Goal: Task Accomplishment & Management: Use online tool/utility

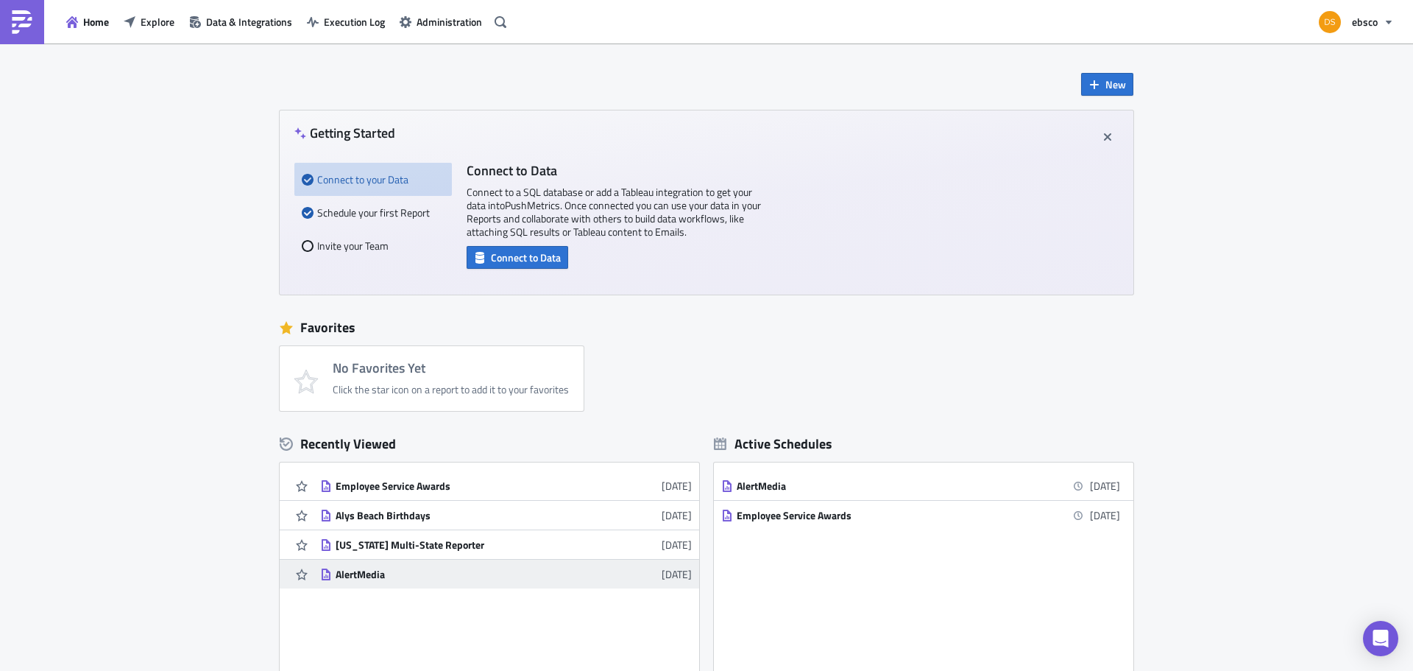
click at [403, 570] on div "AlertMedia" at bounding box center [465, 574] width 258 height 13
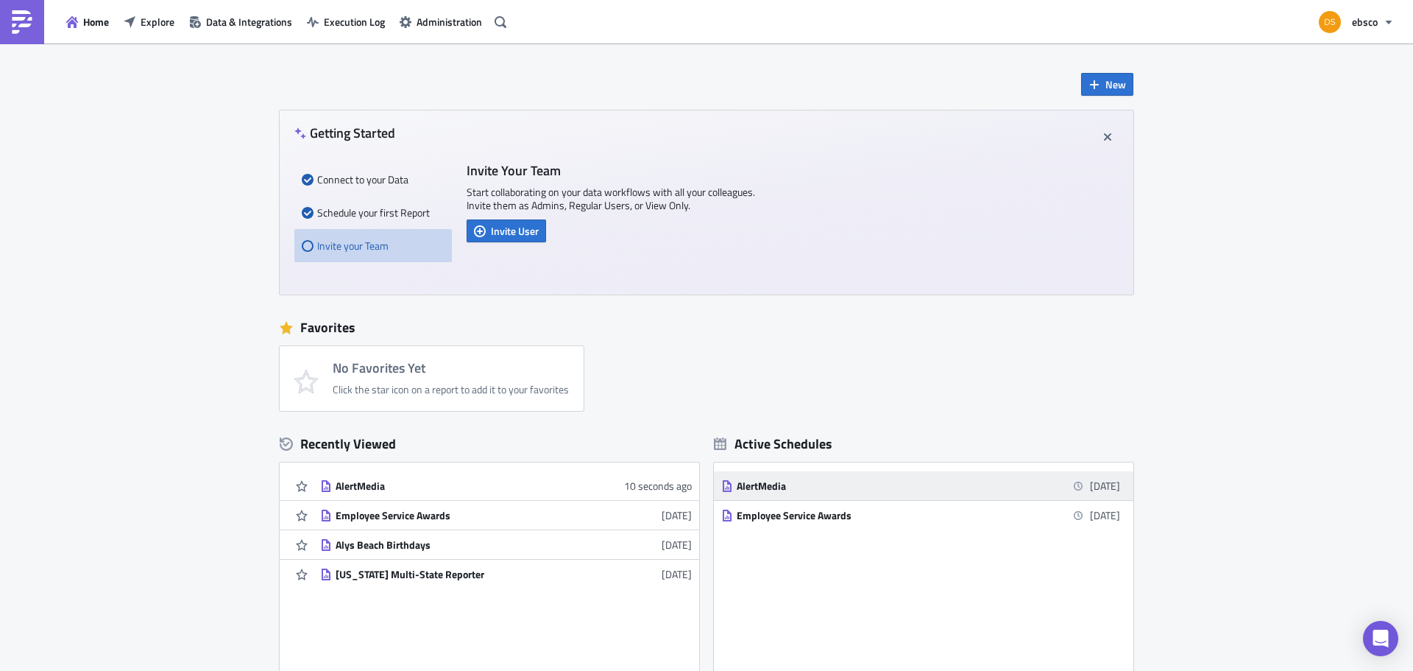
click at [779, 478] on link "AlertMedia 4 days from now" at bounding box center [920, 485] width 399 height 29
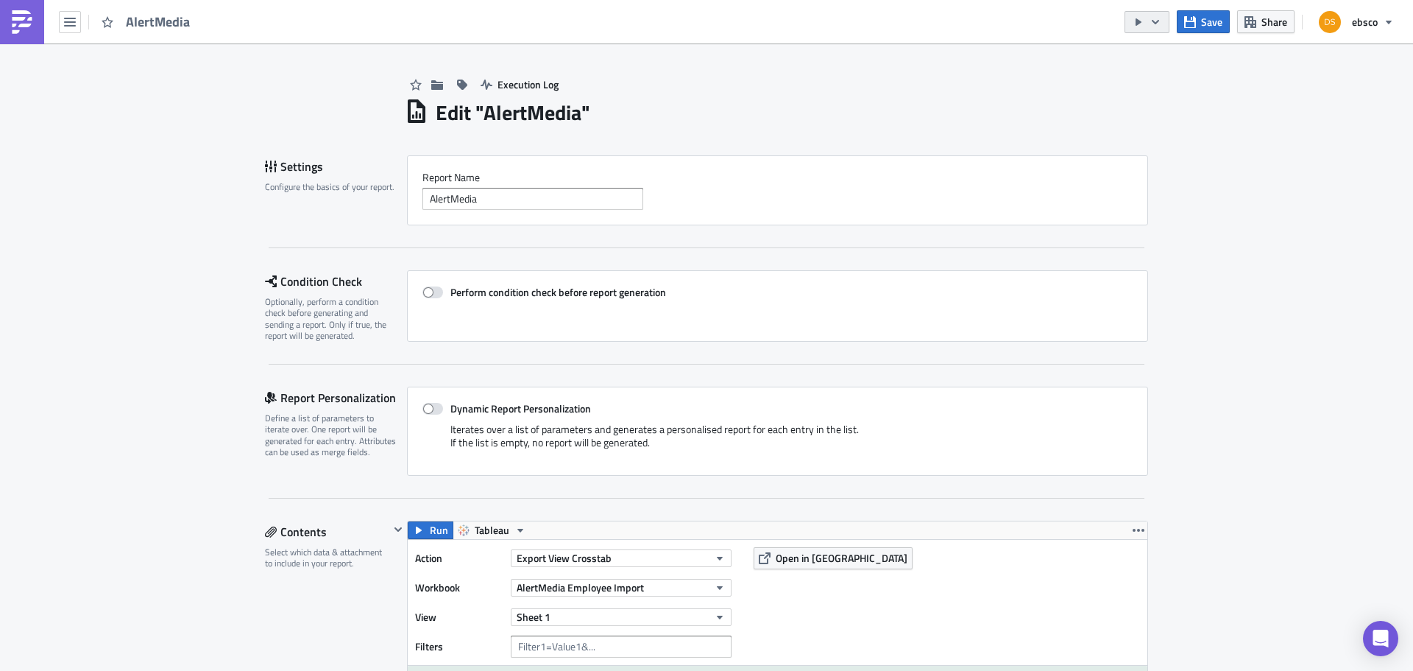
click at [1155, 20] on icon "button" at bounding box center [1156, 22] width 12 height 12
click at [67, 25] on icon "button" at bounding box center [70, 22] width 12 height 9
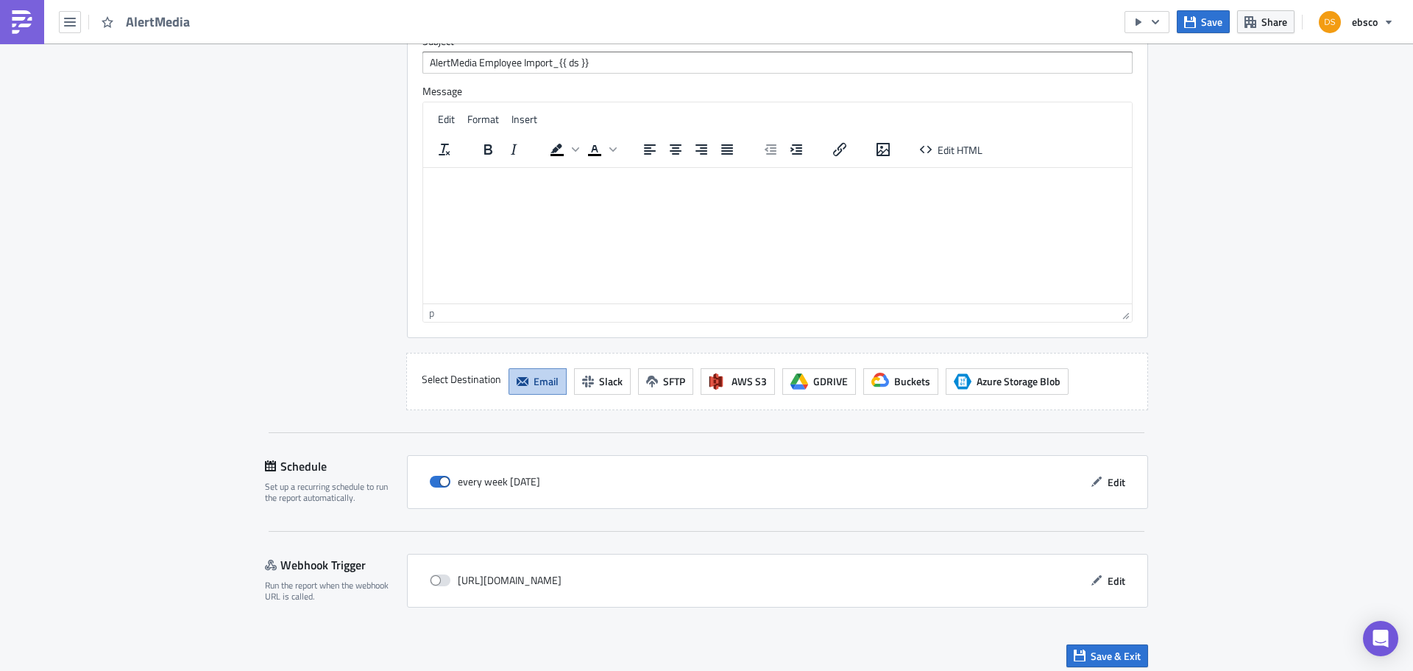
scroll to position [1205, 0]
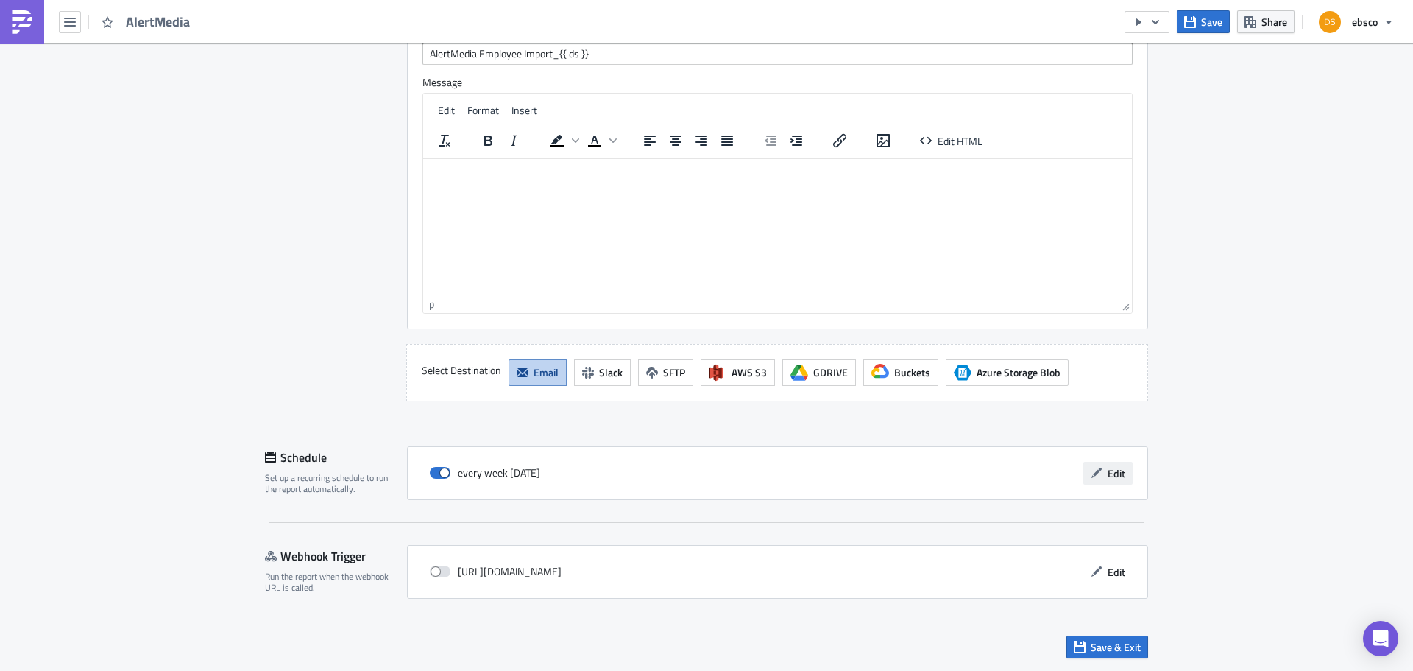
click at [1114, 479] on span "Edit" at bounding box center [1117, 472] width 18 height 15
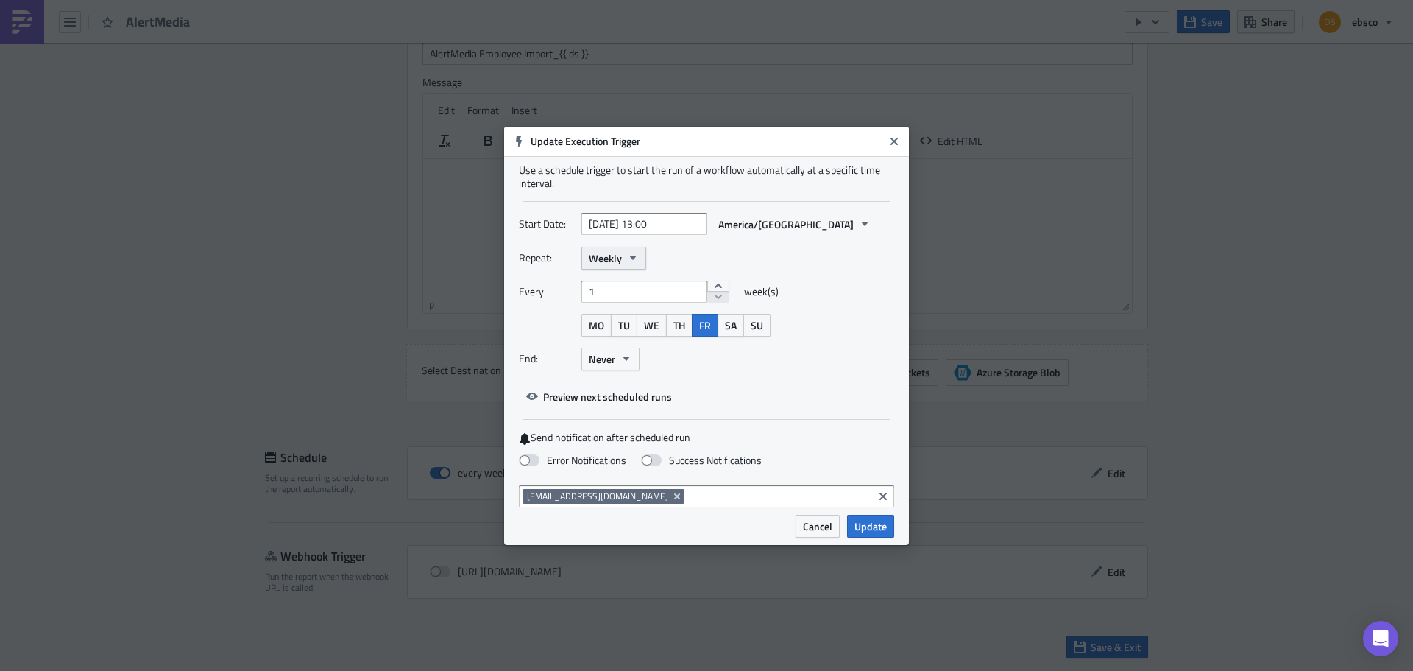
click at [636, 255] on icon "button" at bounding box center [633, 258] width 12 height 12
click at [864, 258] on div "Repeat: Weekly Yearly Monthly Weekly Daily Hourly Minutely" at bounding box center [706, 258] width 375 height 23
click at [816, 527] on span "Cancel" at bounding box center [817, 525] width 29 height 15
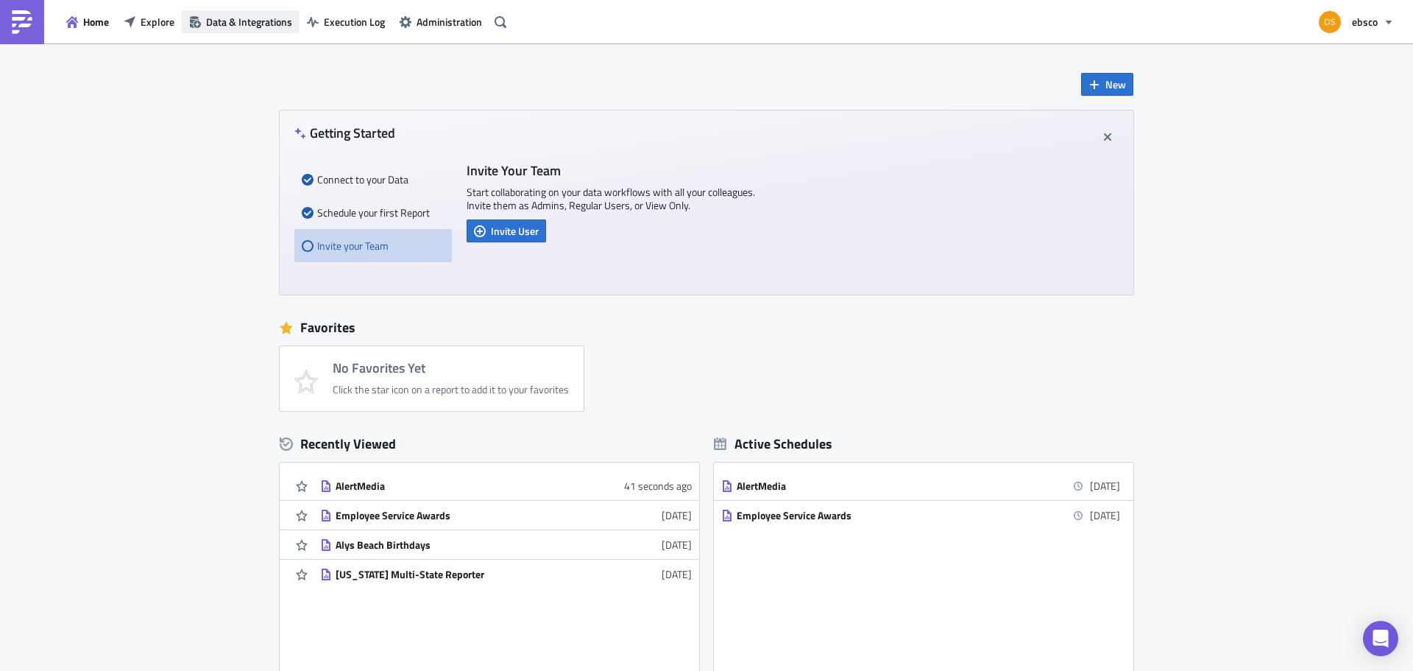
click at [262, 24] on span "Data & Integrations" at bounding box center [249, 21] width 86 height 15
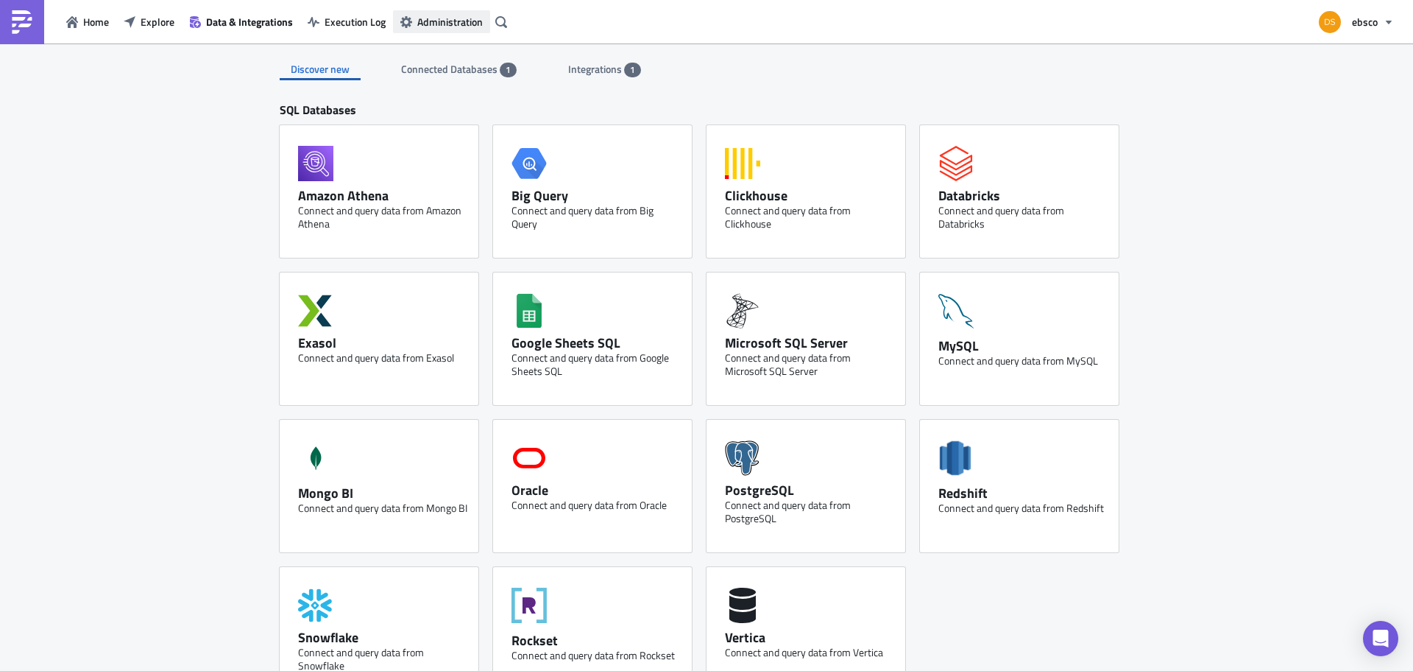
click at [445, 18] on span "Administration" at bounding box center [450, 21] width 66 height 15
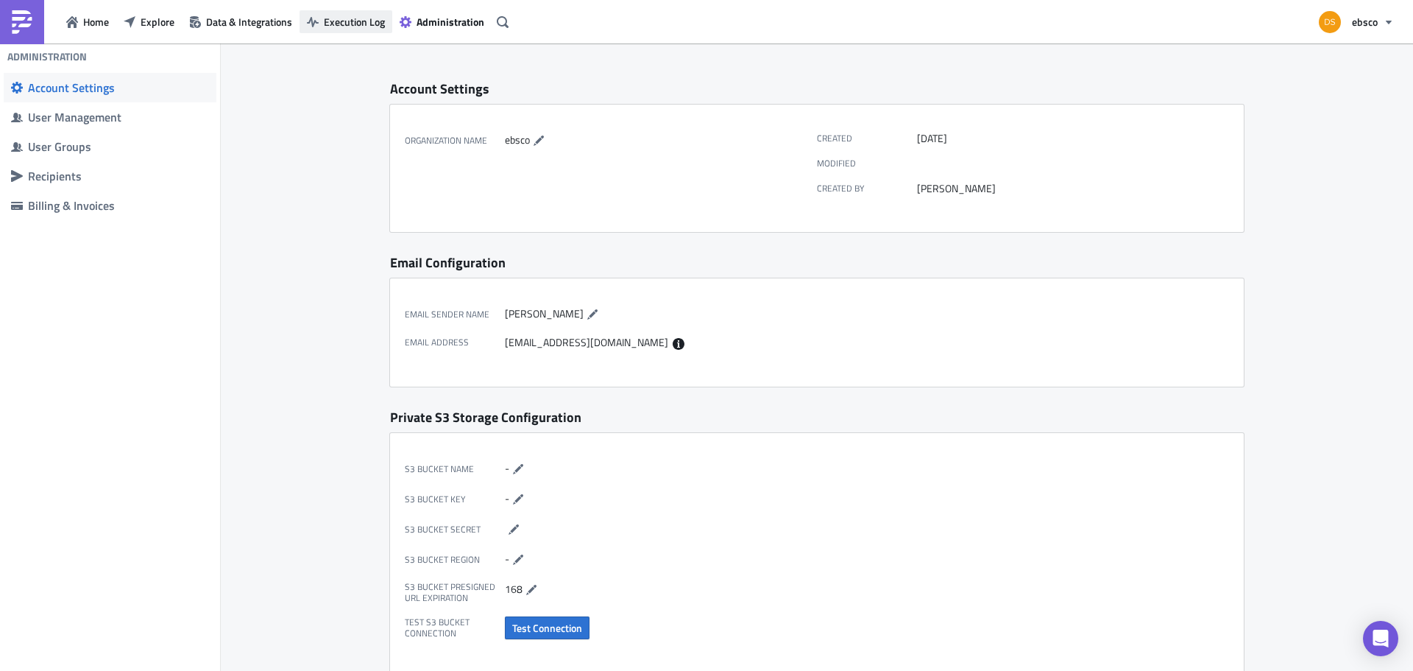
click at [359, 24] on span "Execution Log" at bounding box center [354, 21] width 61 height 15
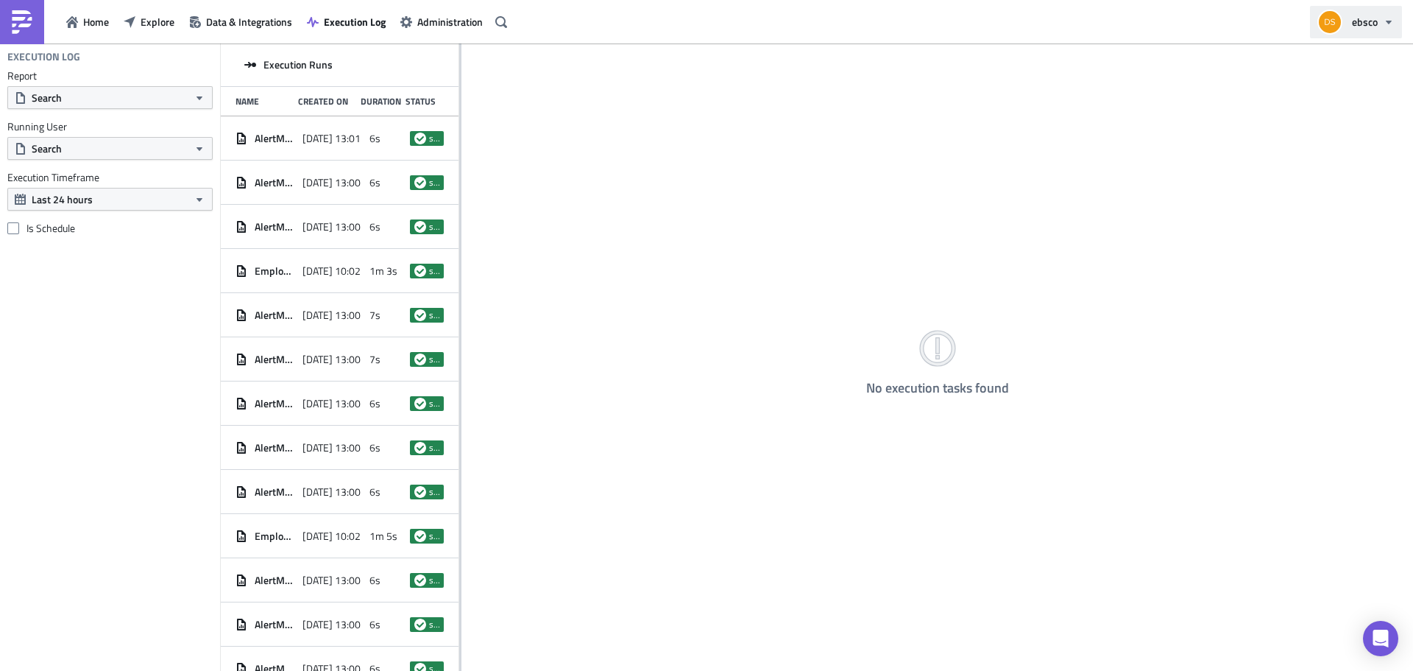
click at [1394, 26] on icon "button" at bounding box center [1389, 22] width 12 height 12
click at [810, 121] on div "No execution tasks found" at bounding box center [938, 357] width 952 height 629
click at [91, 22] on span "Home" at bounding box center [96, 21] width 26 height 15
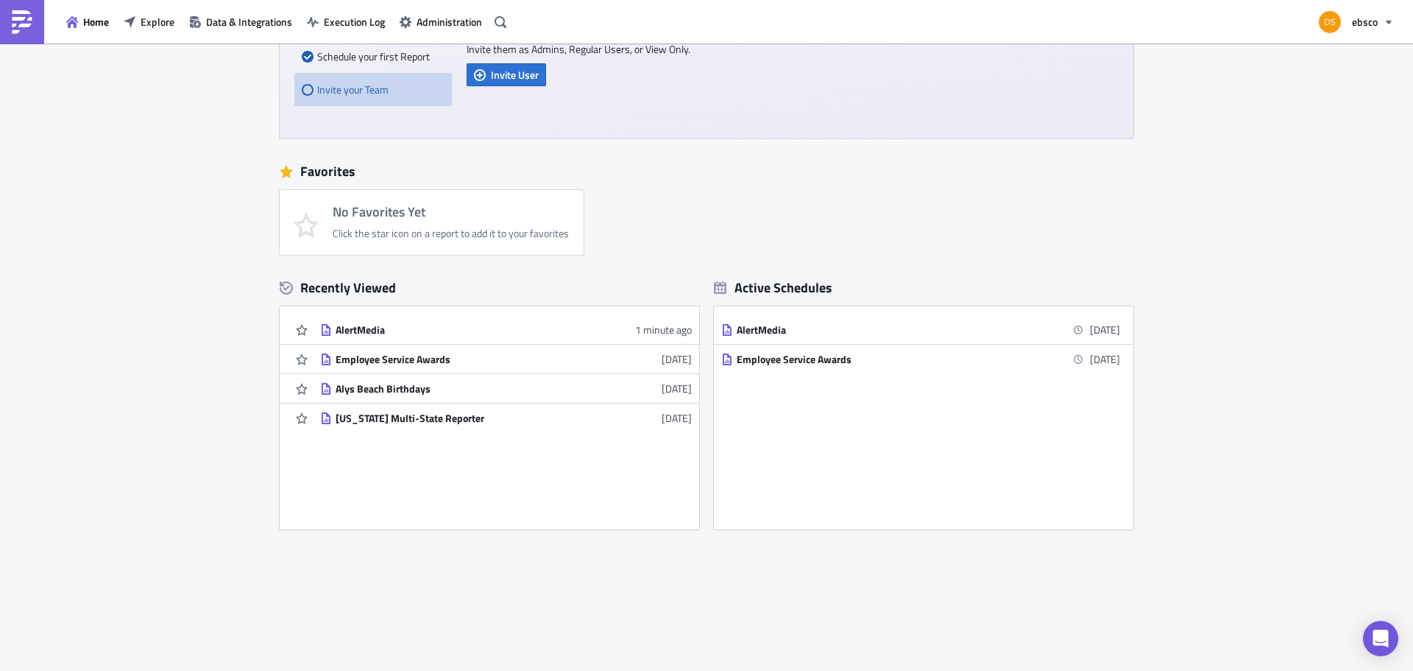
scroll to position [160, 0]
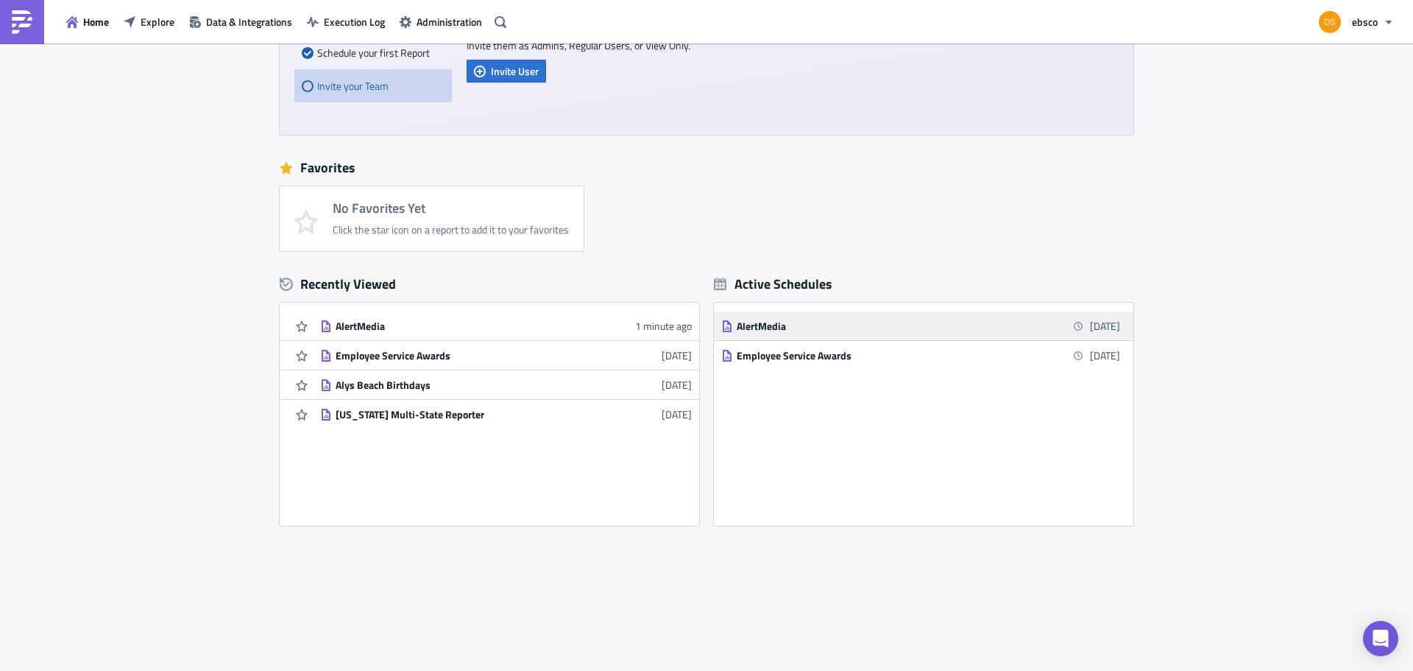
click at [767, 322] on div "AlertMedia" at bounding box center [866, 325] width 258 height 13
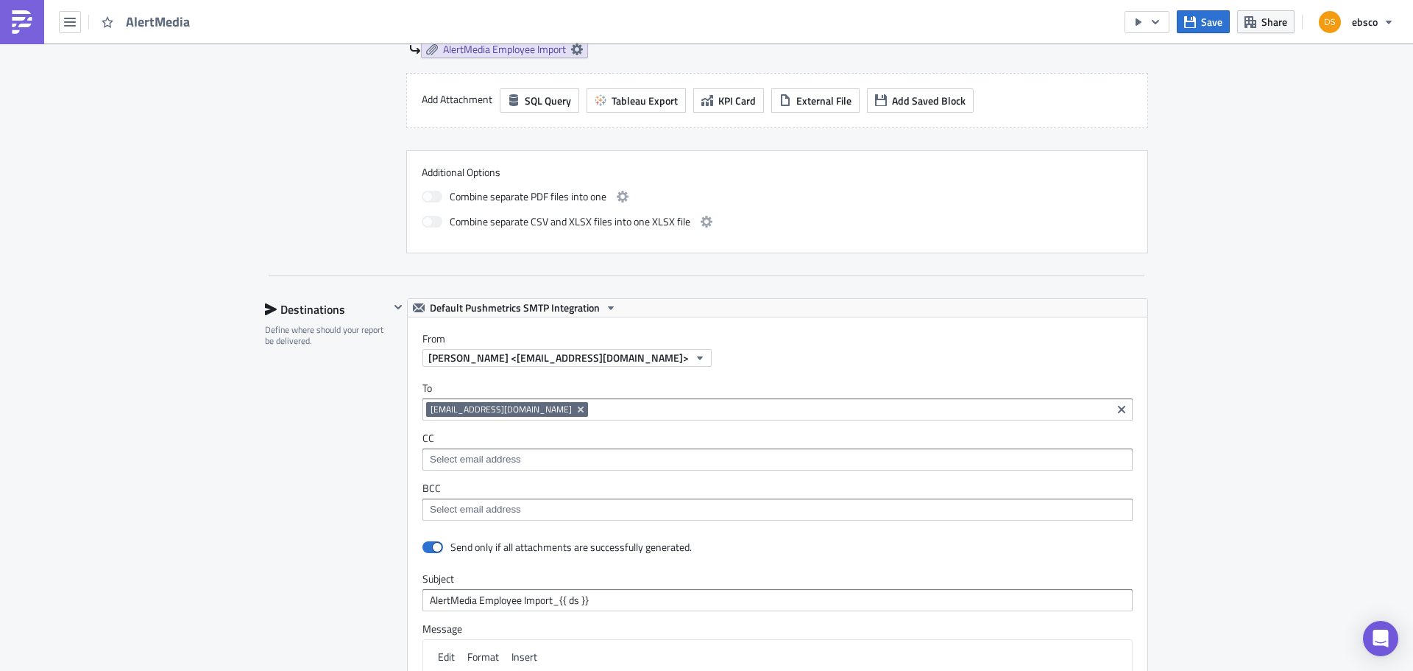
scroll to position [663, 0]
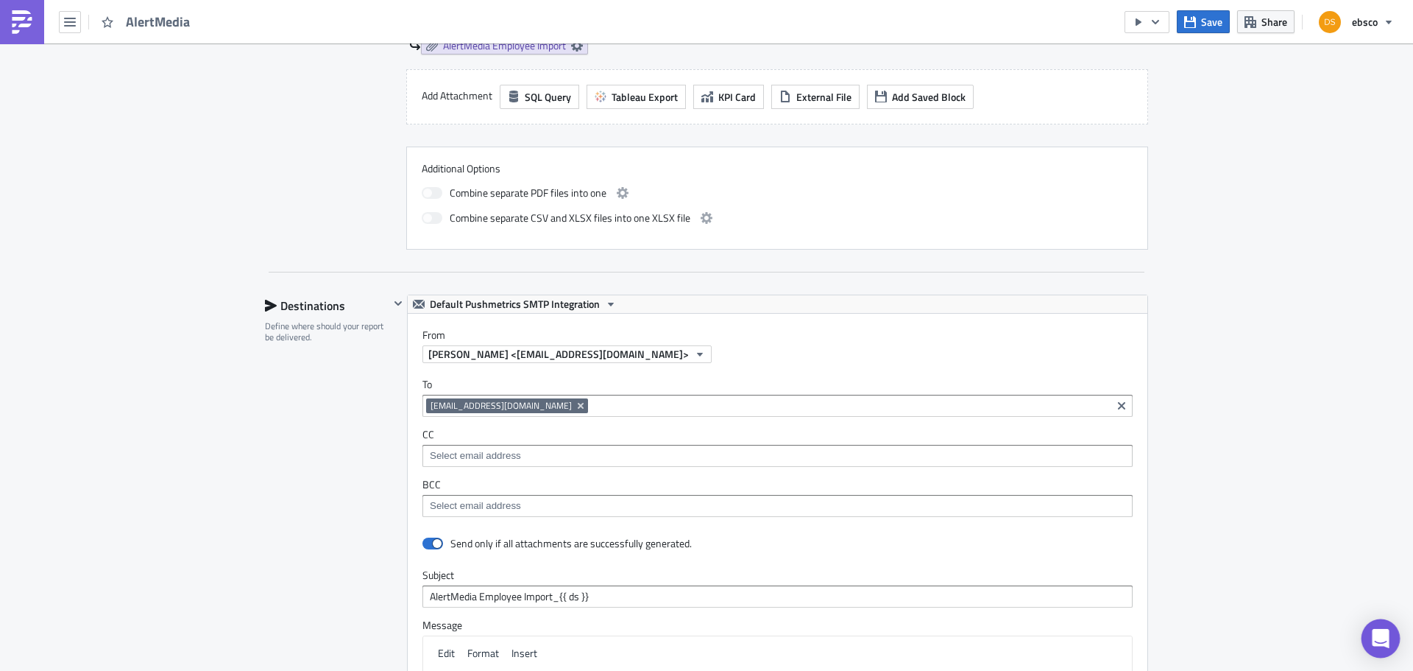
click at [1384, 639] on icon "Open Intercom Messenger" at bounding box center [1380, 638] width 17 height 19
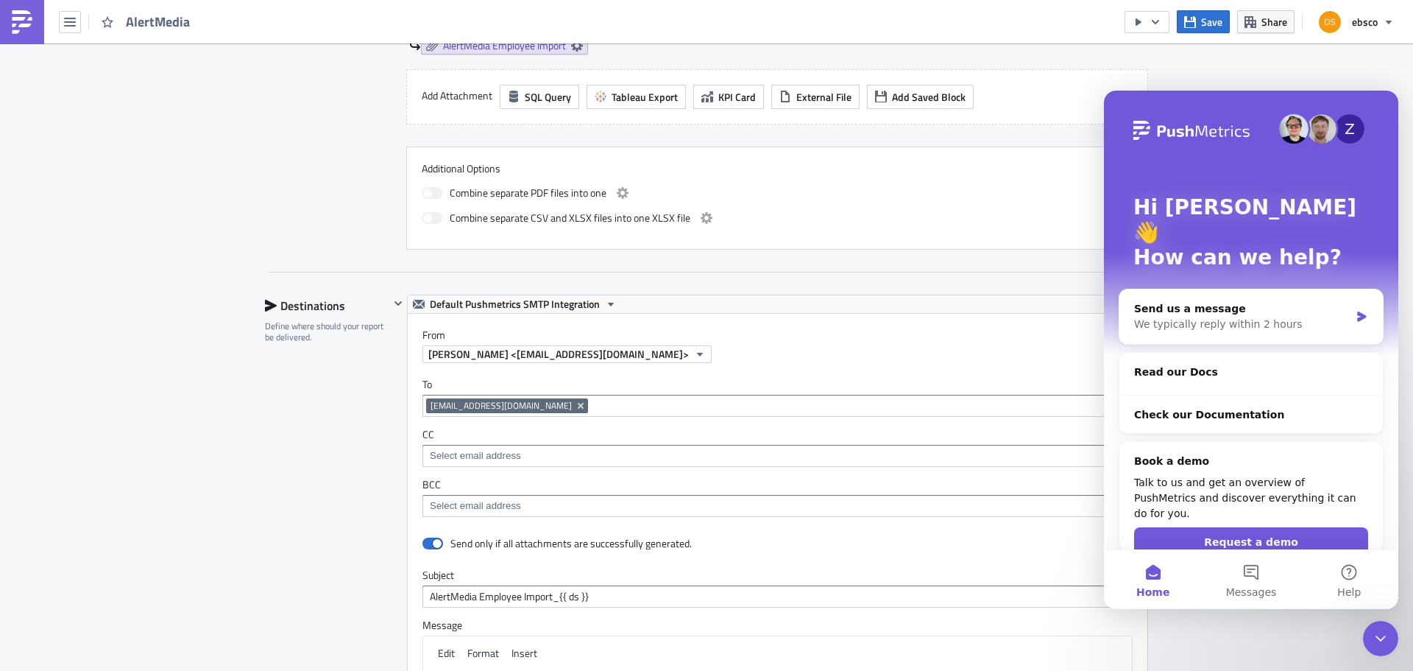
scroll to position [0, 0]
click at [1351, 573] on button "Help" at bounding box center [1350, 579] width 98 height 59
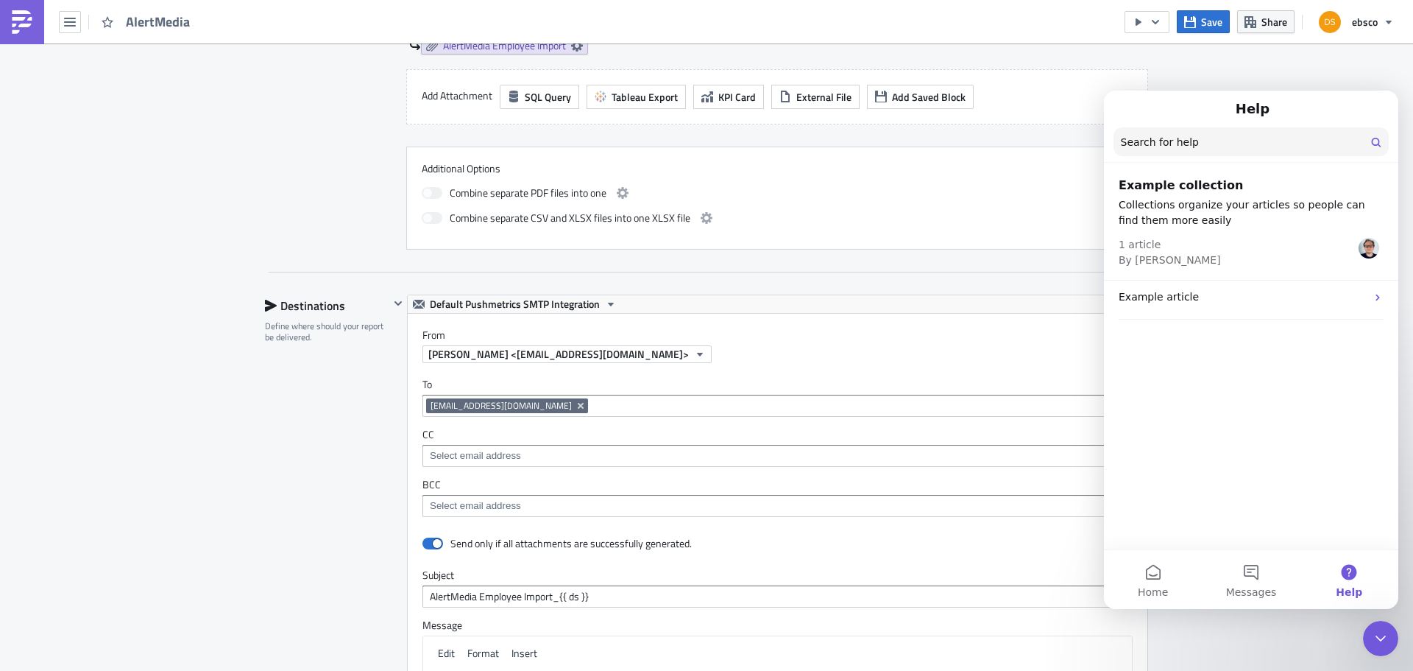
click at [1182, 144] on input "Search for help" at bounding box center [1251, 141] width 275 height 29
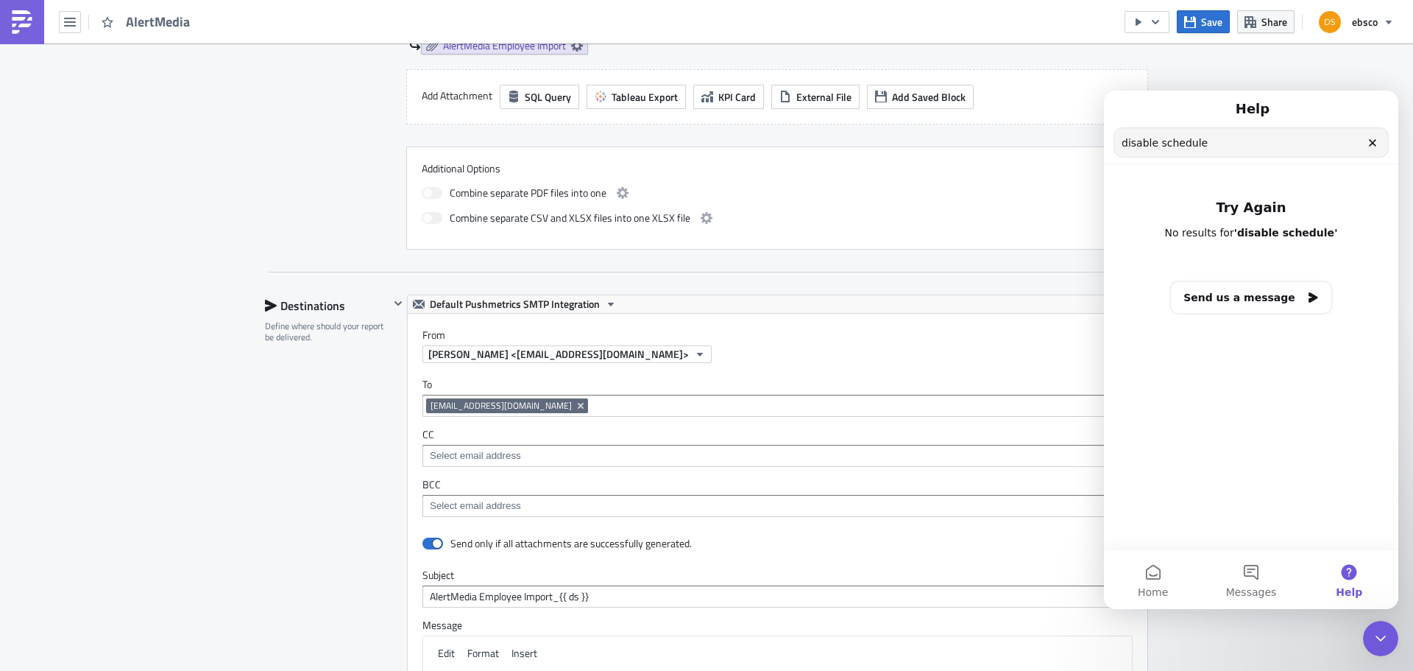
type input "disable schedule"
click at [1369, 143] on icon "Clear" at bounding box center [1373, 143] width 12 height 12
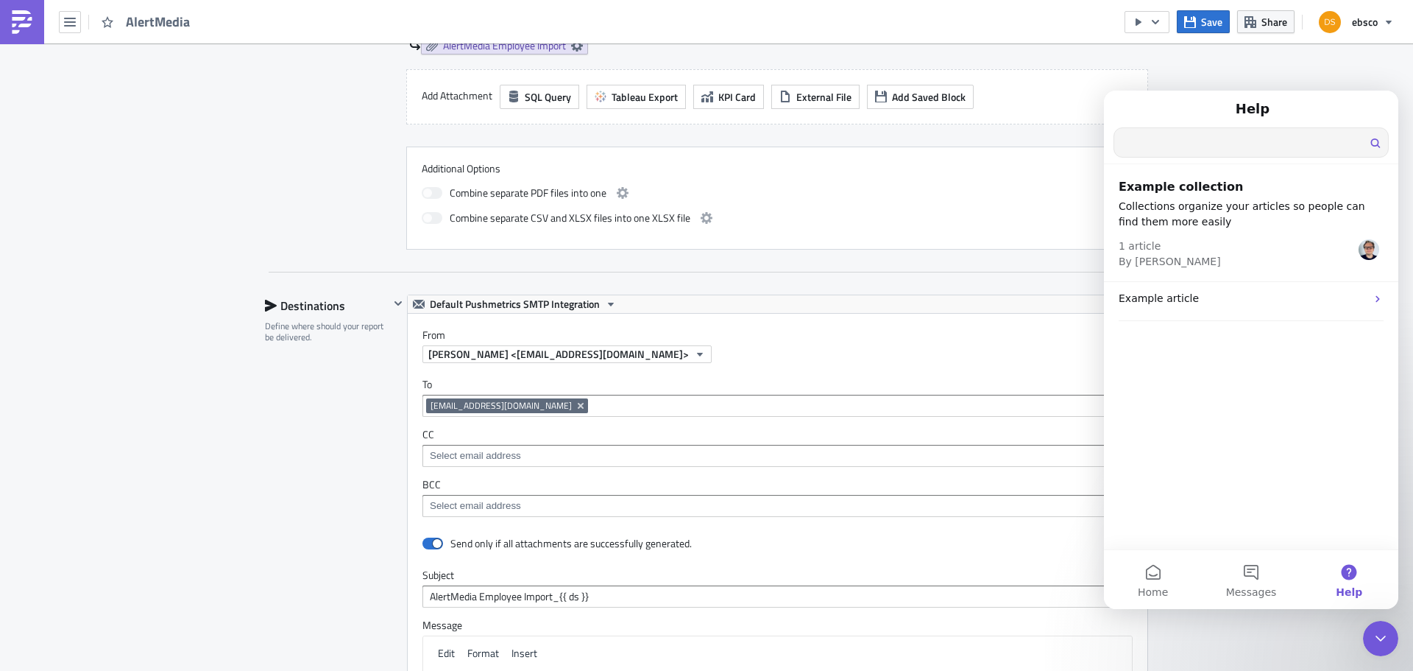
click at [1359, 67] on div "Execution Log Edit " AlertMedia " Settings Configure the basics of your report.…" at bounding box center [706, 298] width 1413 height 1835
click at [1388, 640] on icon "Close Intercom Messenger" at bounding box center [1381, 638] width 18 height 18
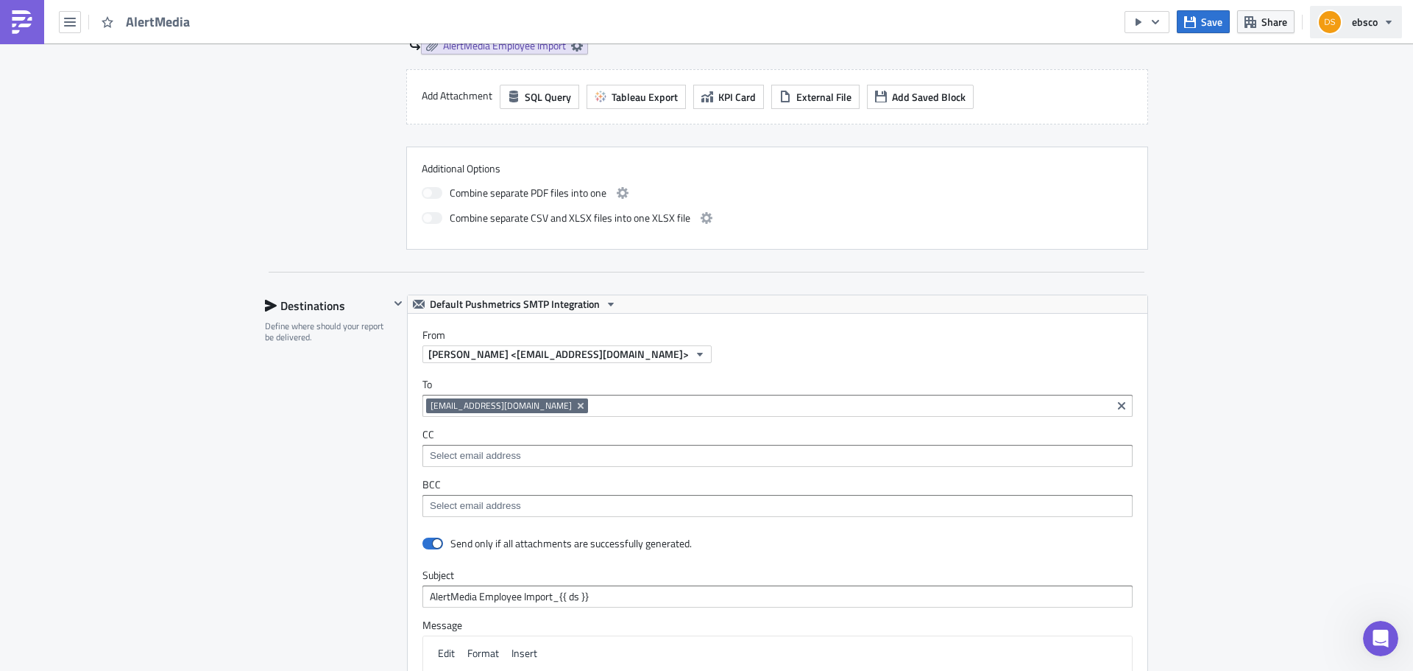
click at [1390, 25] on icon "button" at bounding box center [1389, 22] width 12 height 12
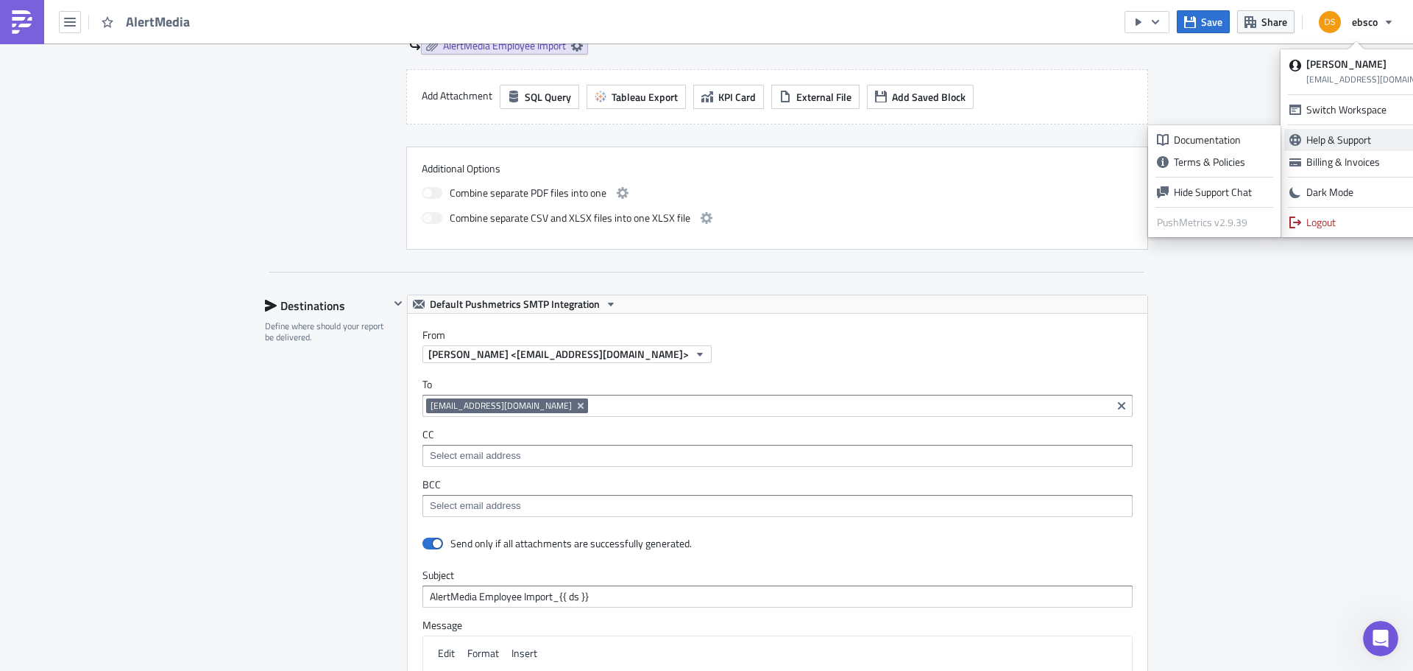
click at [1357, 135] on div "Help & Support" at bounding box center [1369, 140] width 124 height 15
click at [1242, 141] on div "Documentation" at bounding box center [1223, 140] width 98 height 15
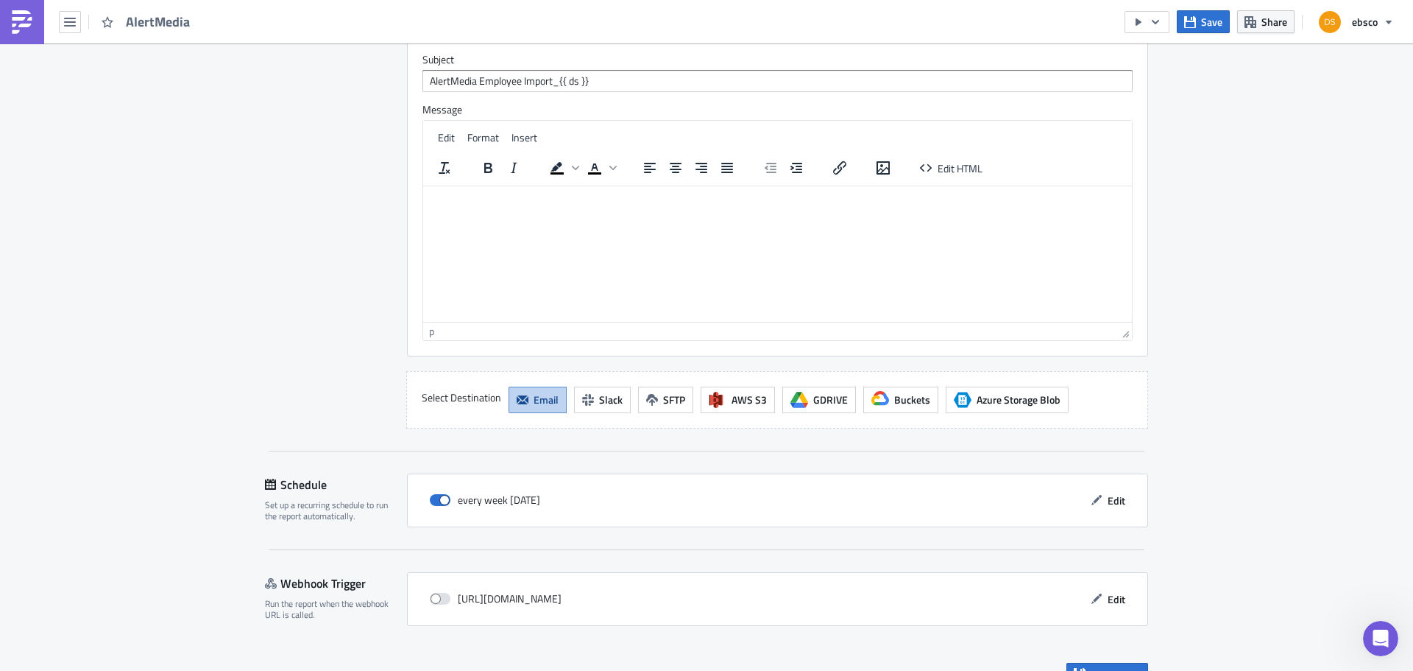
scroll to position [1205, 0]
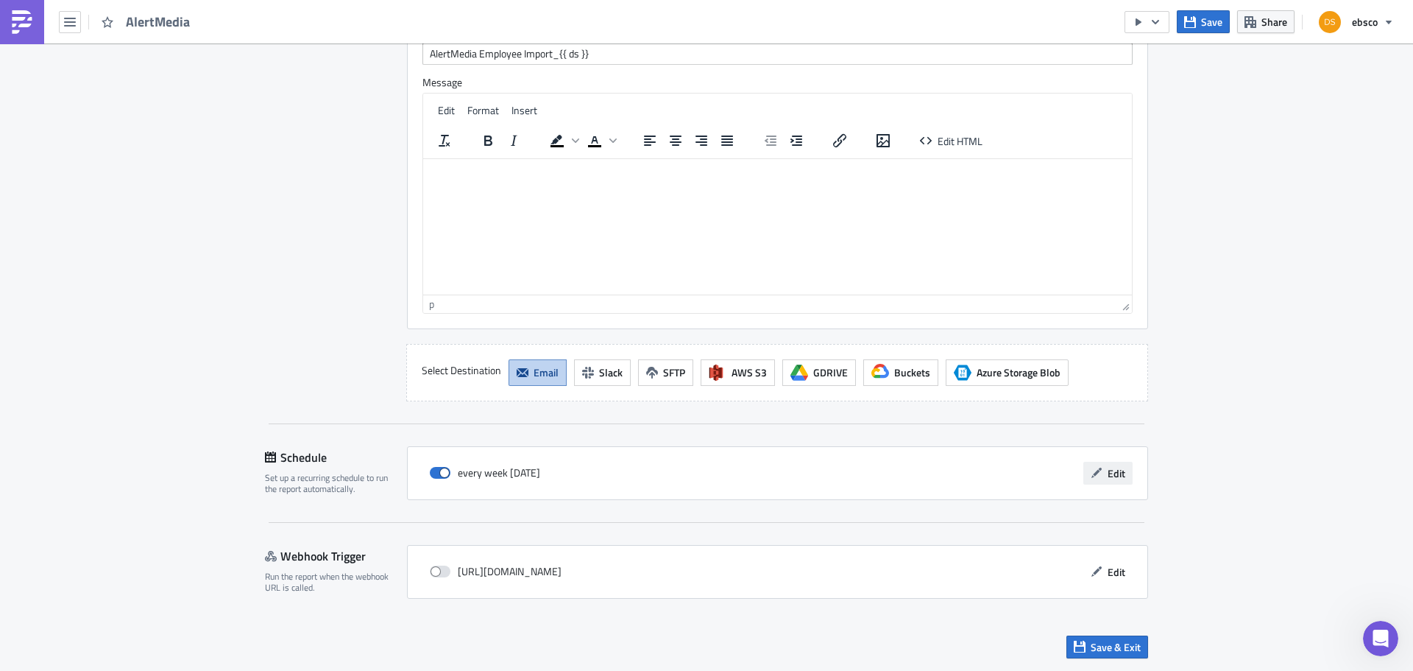
click at [1108, 474] on span "Edit" at bounding box center [1117, 472] width 18 height 15
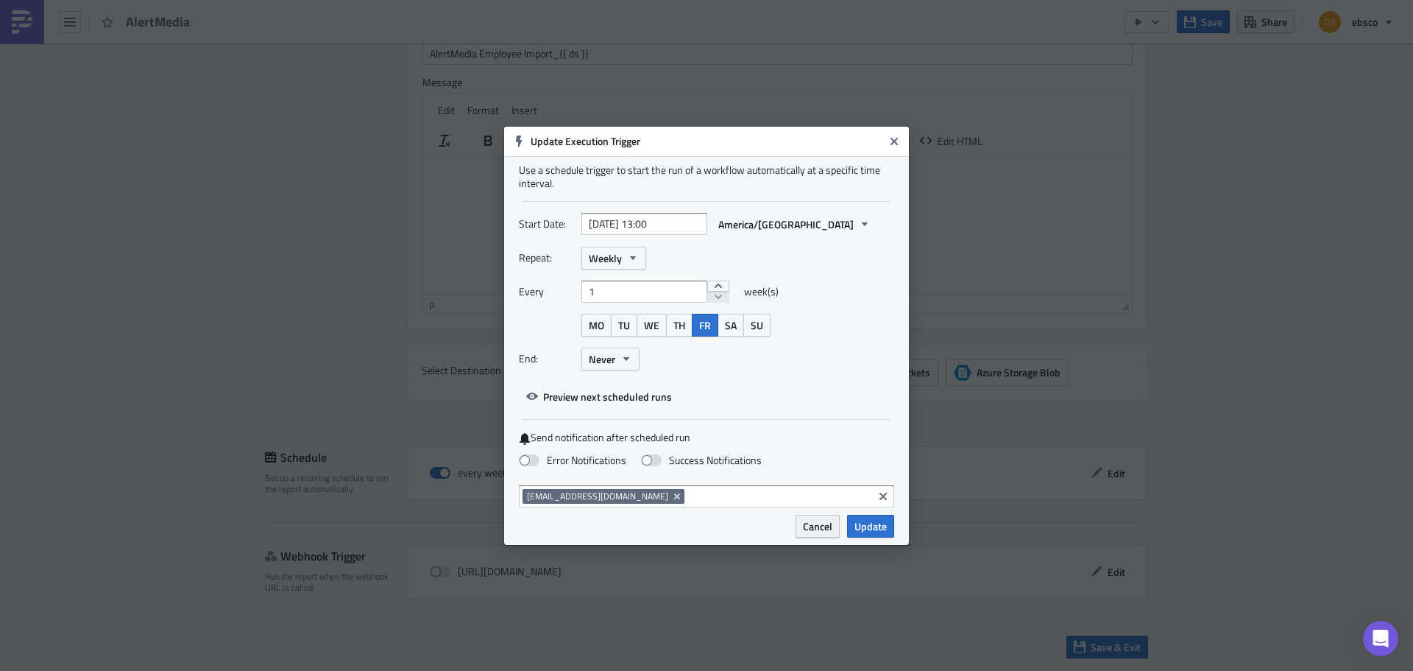
click at [817, 518] on span "Cancel" at bounding box center [817, 525] width 29 height 15
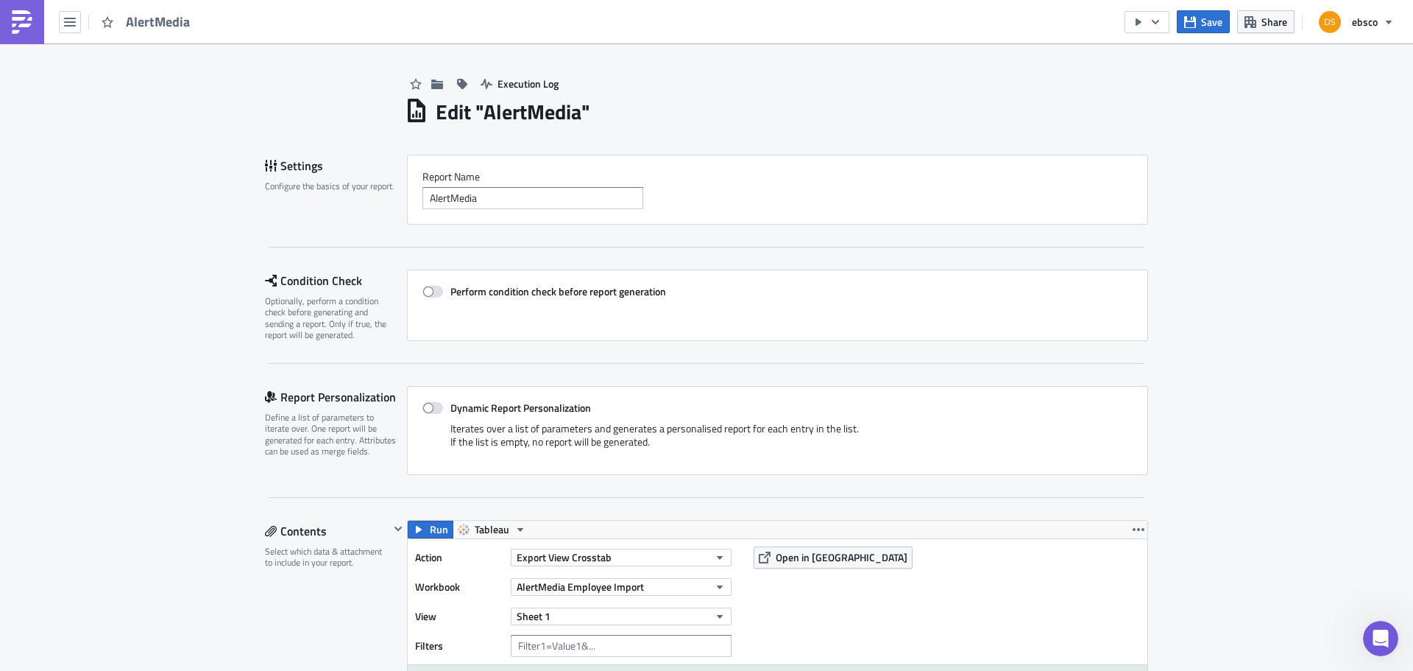
scroll to position [0, 0]
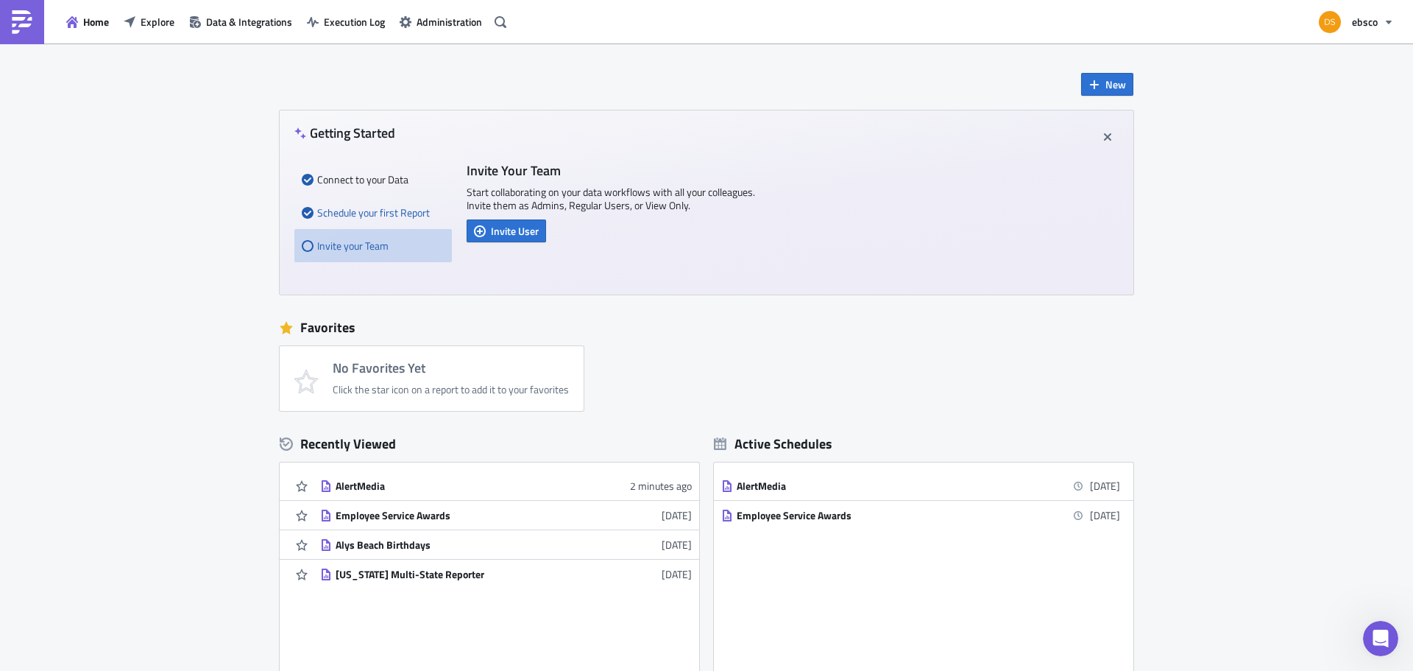
click at [396, 208] on div "Schedule your first Report" at bounding box center [373, 212] width 143 height 33
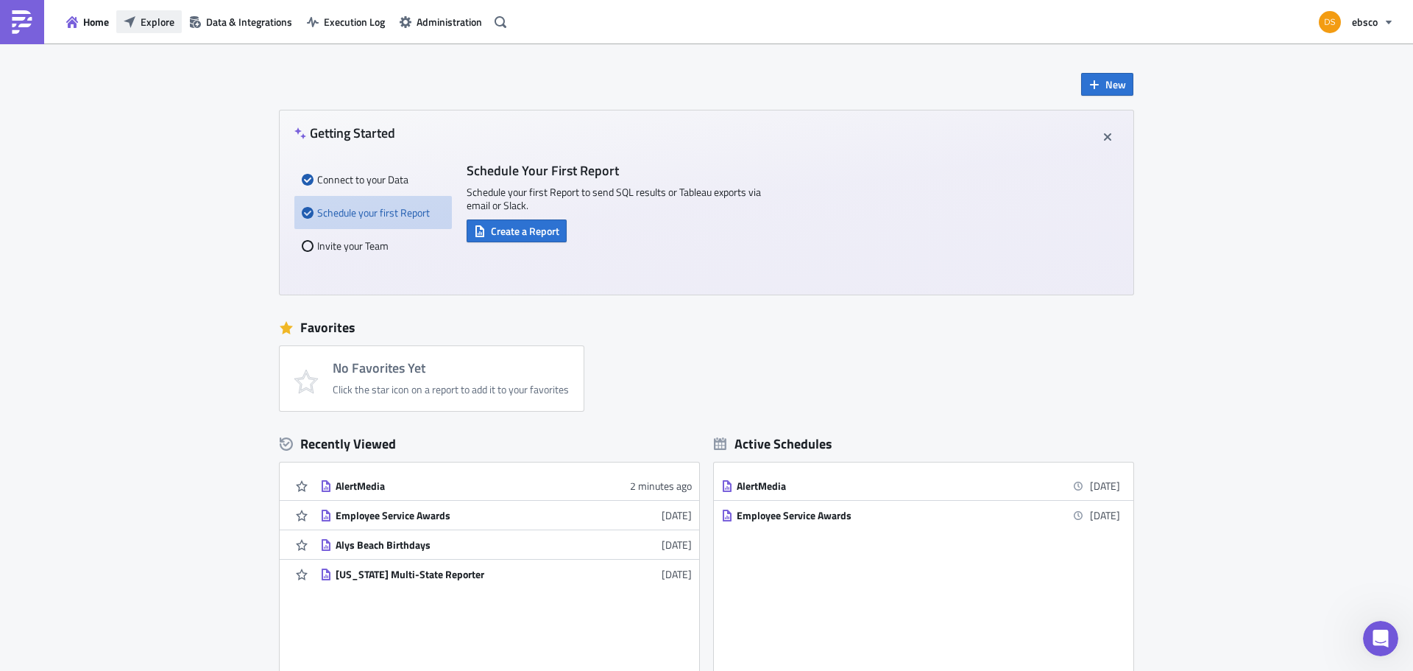
click at [155, 28] on span "Explore" at bounding box center [158, 21] width 34 height 15
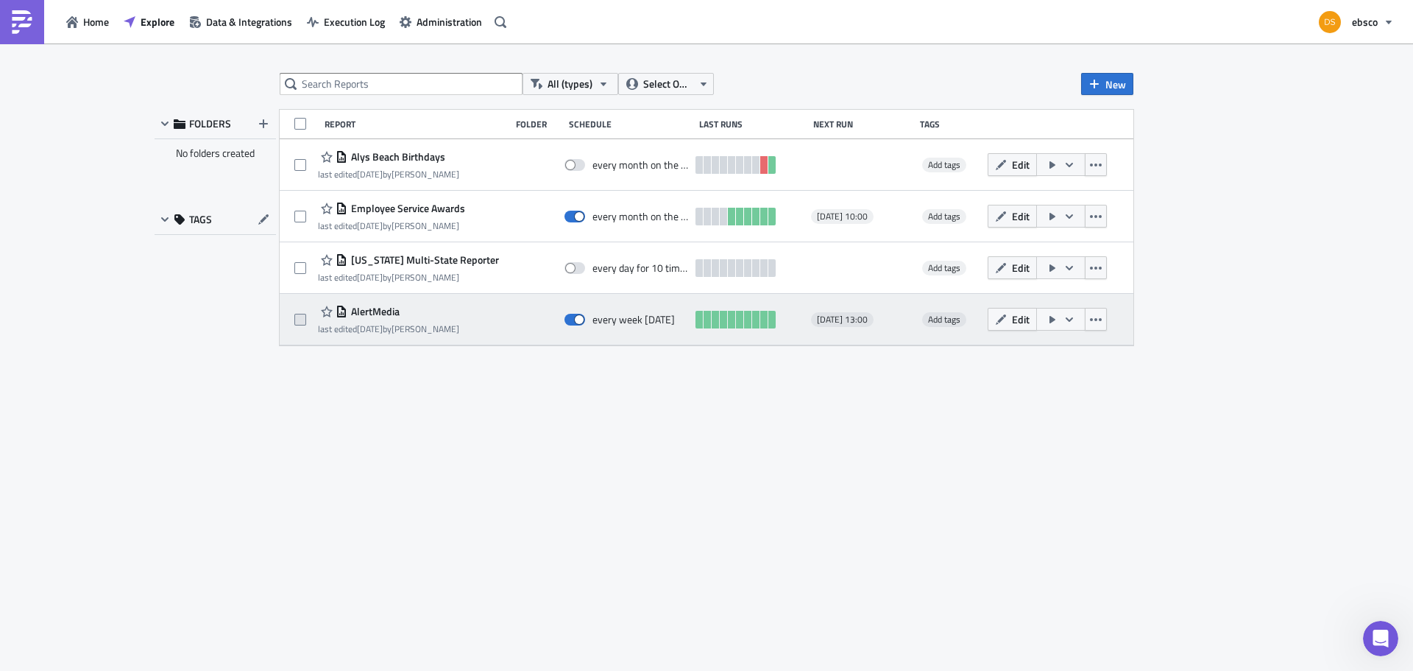
click at [301, 322] on span at bounding box center [300, 320] width 12 height 12
click at [301, 322] on input "checkbox" at bounding box center [302, 320] width 10 height 10
checkbox input "true"
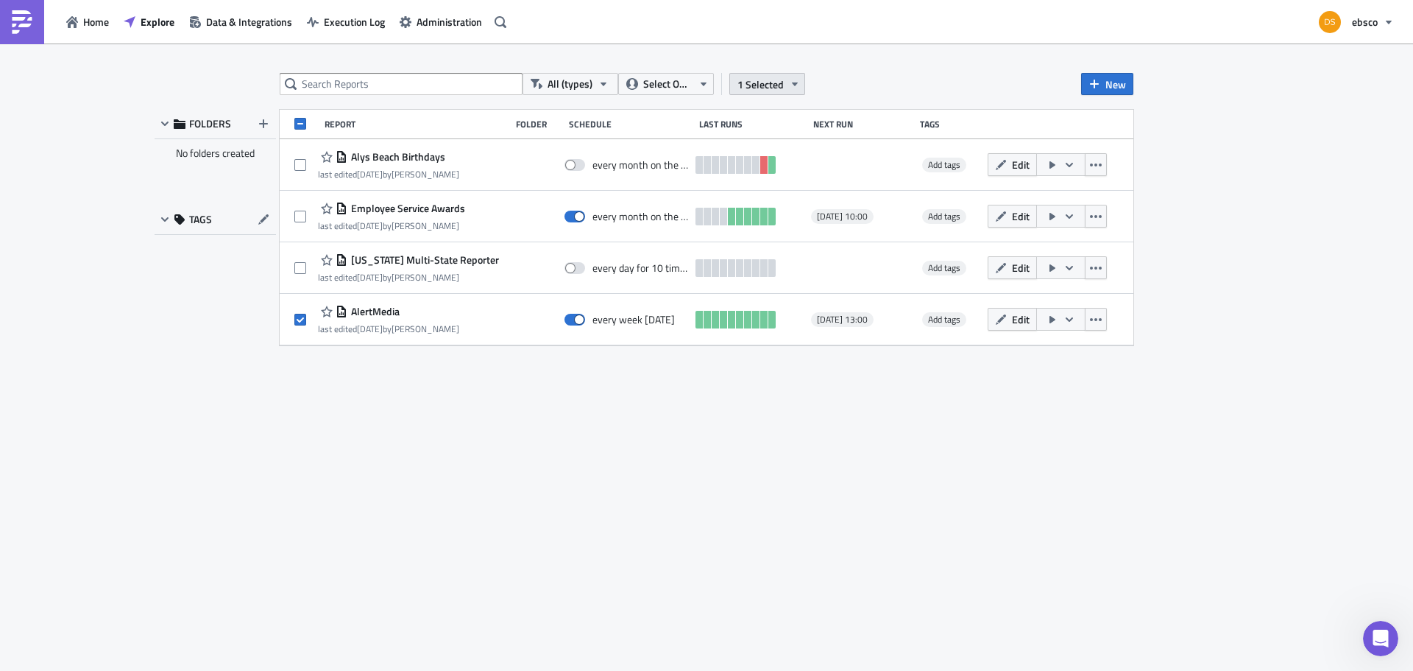
click at [796, 81] on icon "button" at bounding box center [795, 84] width 12 height 12
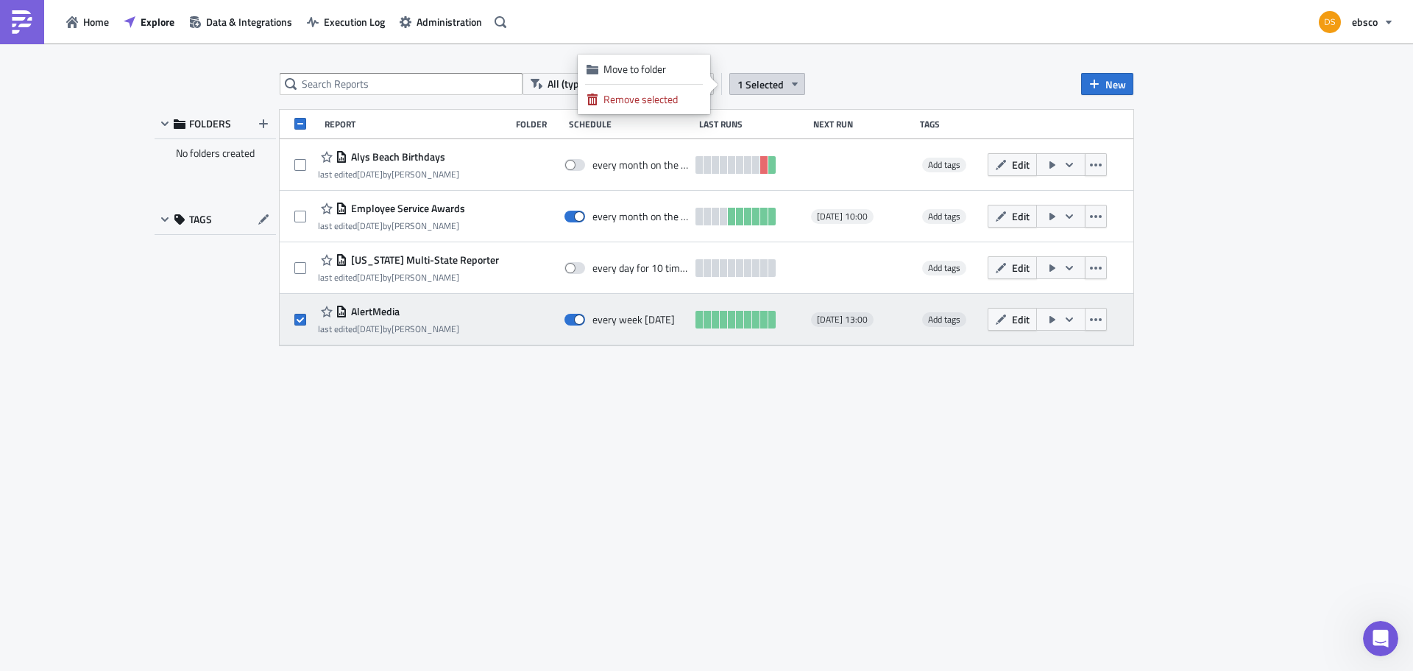
click at [1076, 319] on button "button" at bounding box center [1061, 319] width 49 height 23
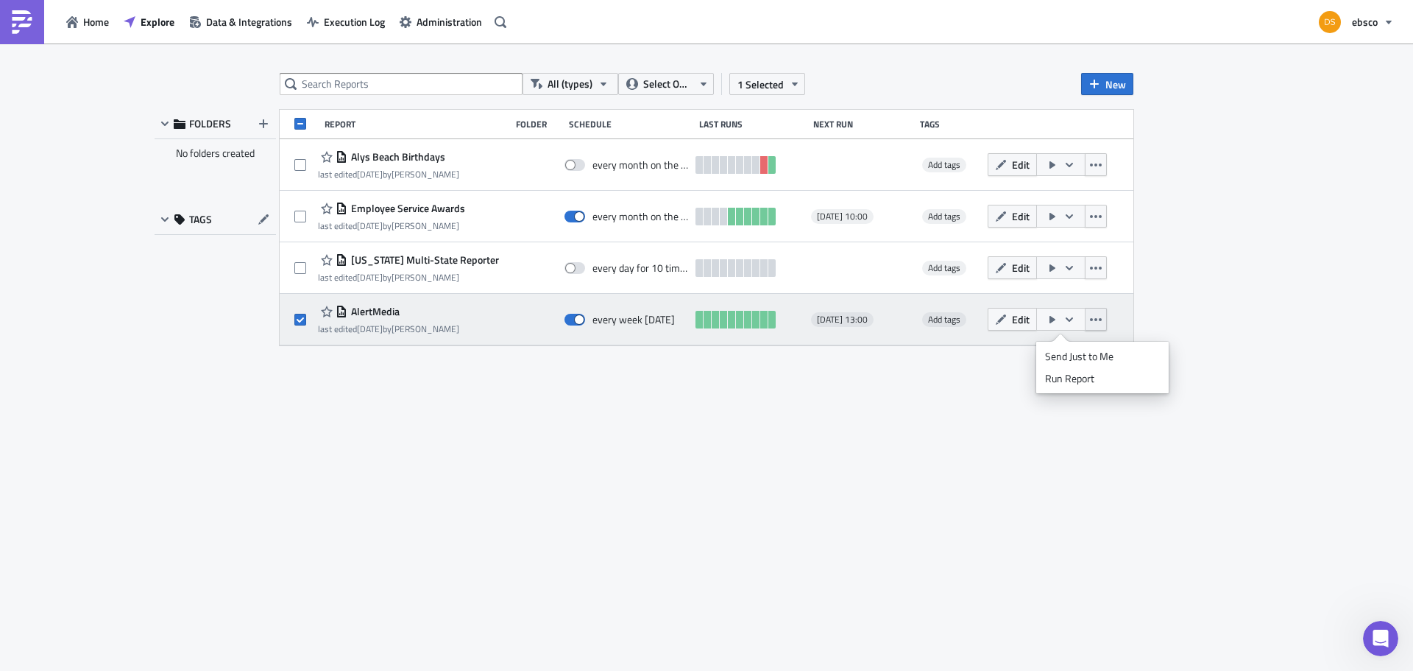
click at [1096, 320] on icon "button" at bounding box center [1096, 319] width 12 height 3
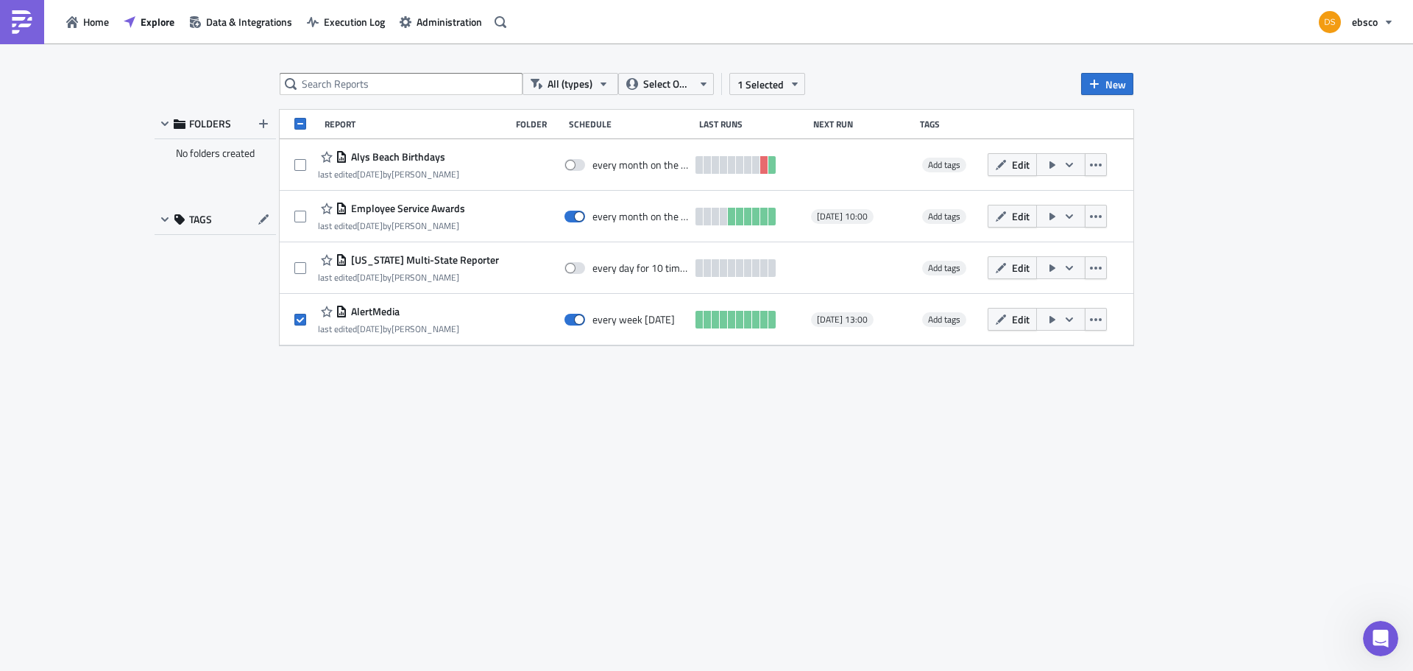
click at [958, 375] on div "All (types) Select Owner 1 Selected New FOLDERS No folders created TAGS Report …" at bounding box center [706, 358] width 883 height 571
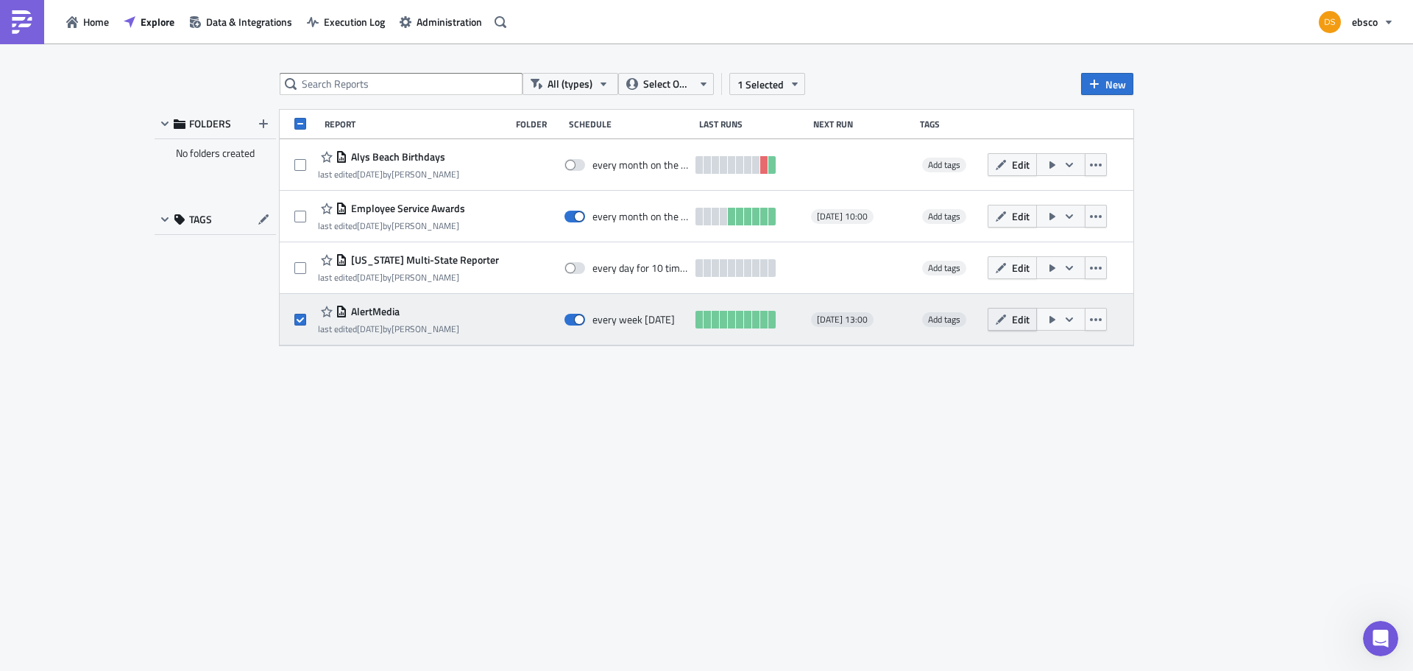
click at [1010, 319] on button "Edit" at bounding box center [1012, 319] width 49 height 23
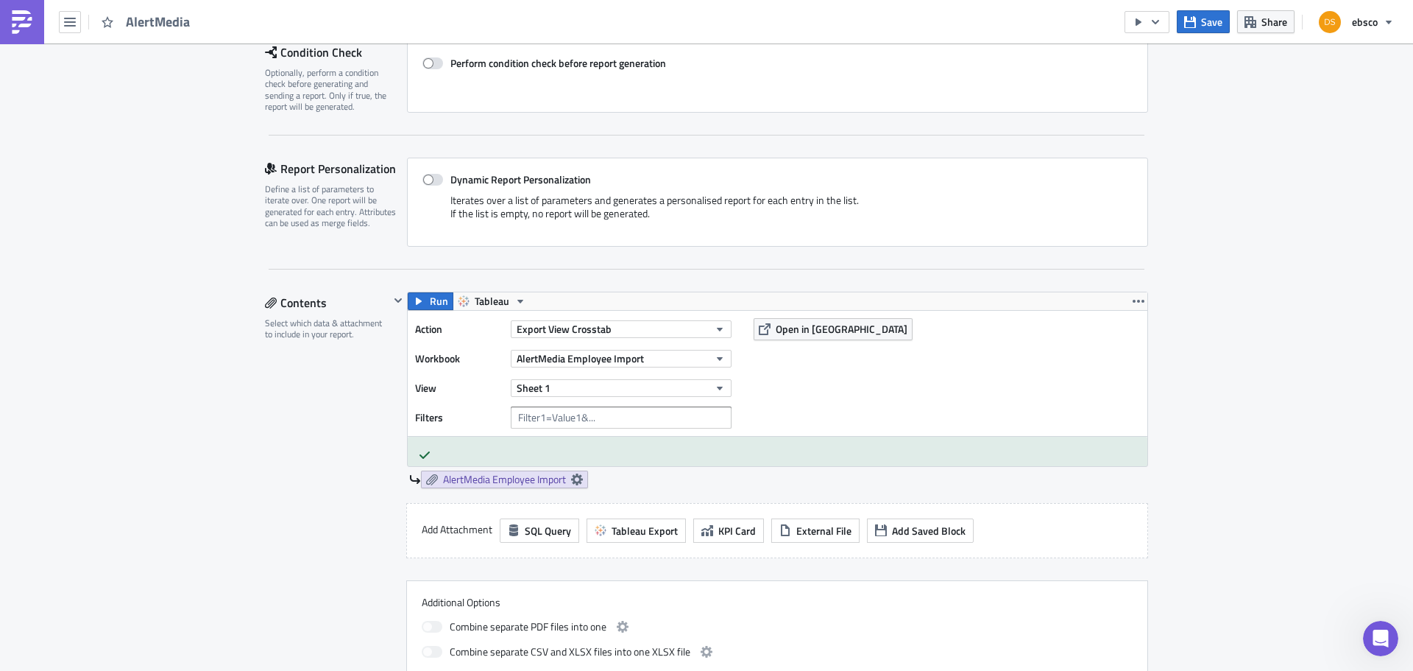
scroll to position [294, 0]
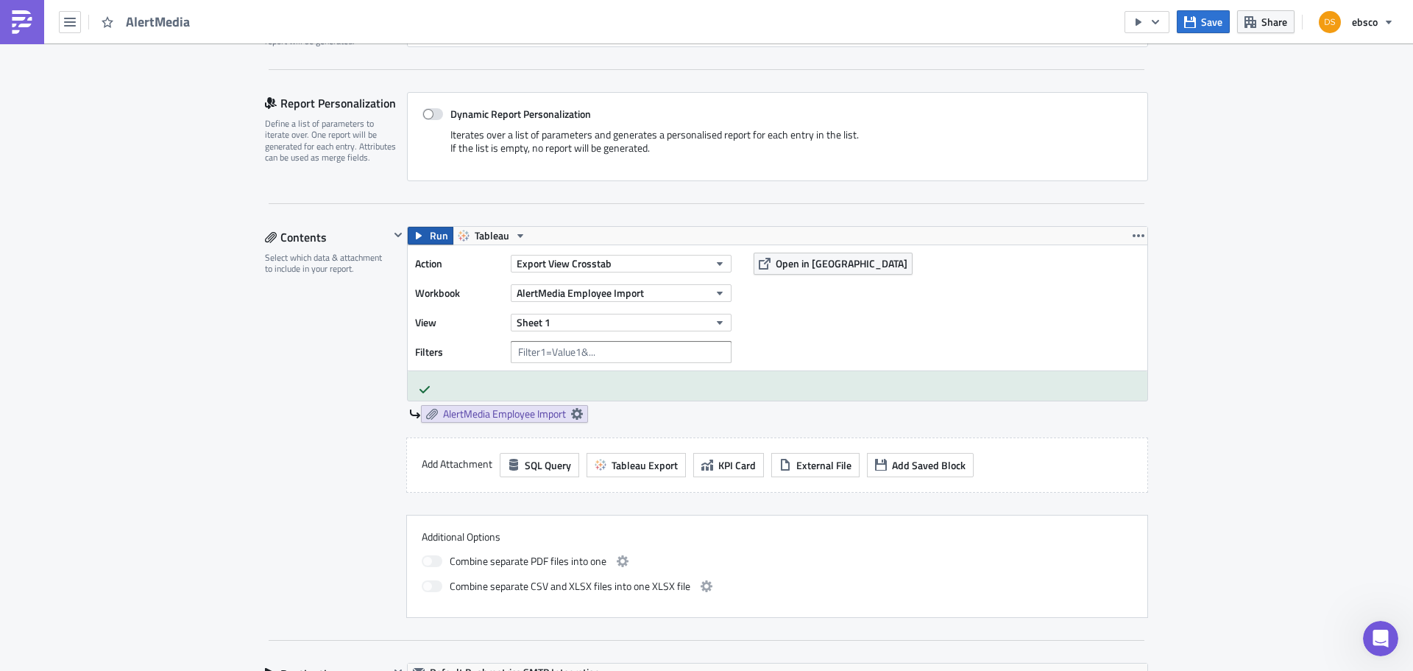
click at [415, 233] on icon "button" at bounding box center [419, 236] width 12 height 12
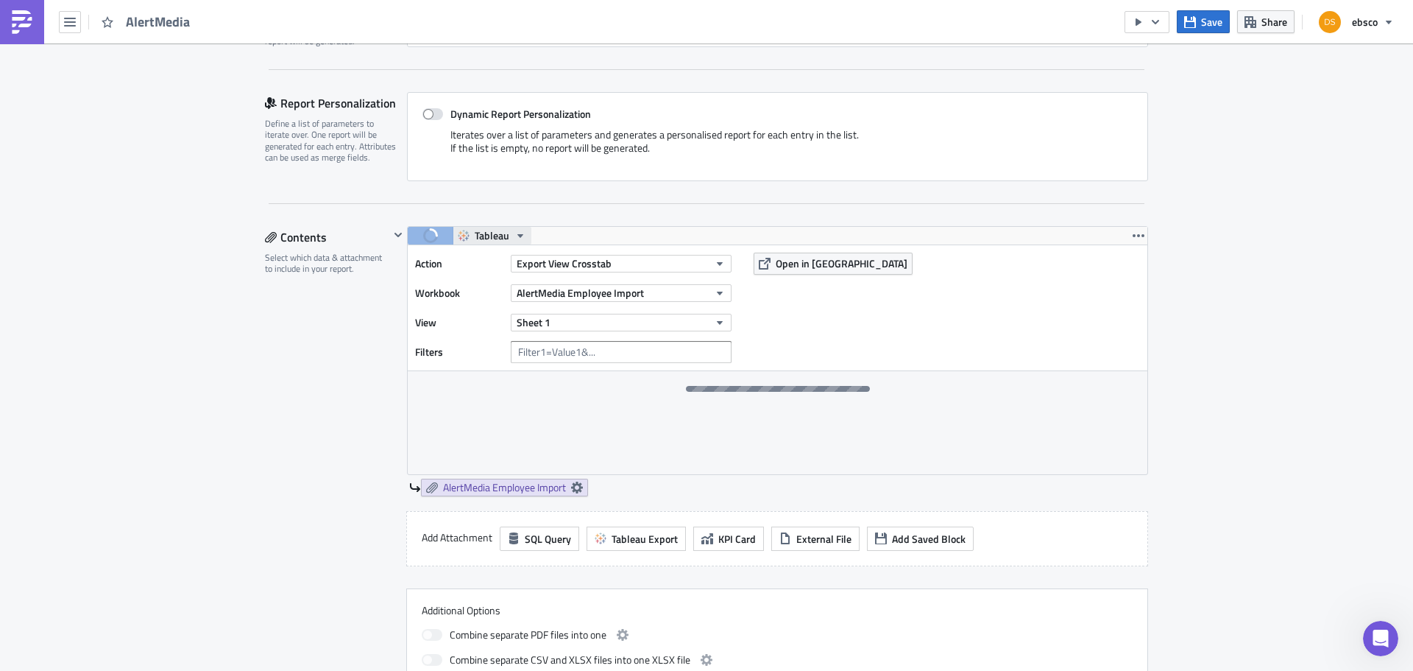
click at [518, 236] on icon "button" at bounding box center [521, 236] width 6 height 4
click at [1137, 234] on icon "button" at bounding box center [1139, 236] width 12 height 12
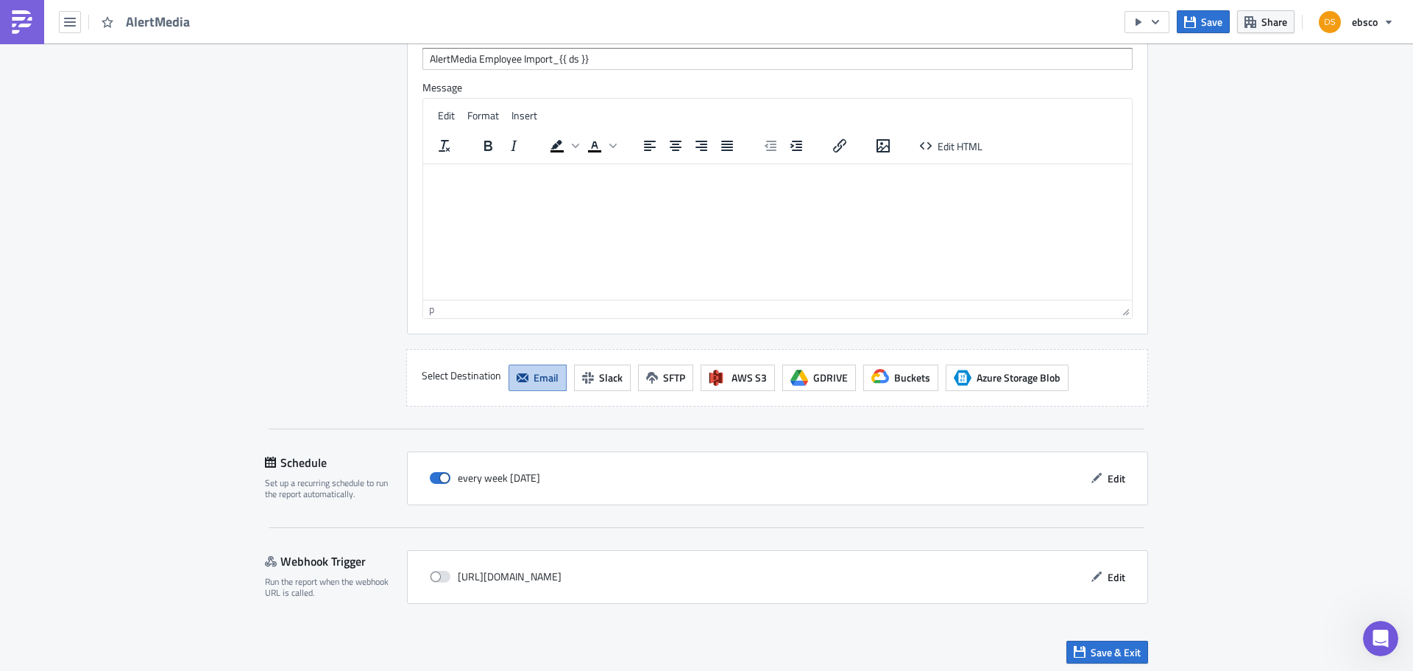
scroll to position [1245, 0]
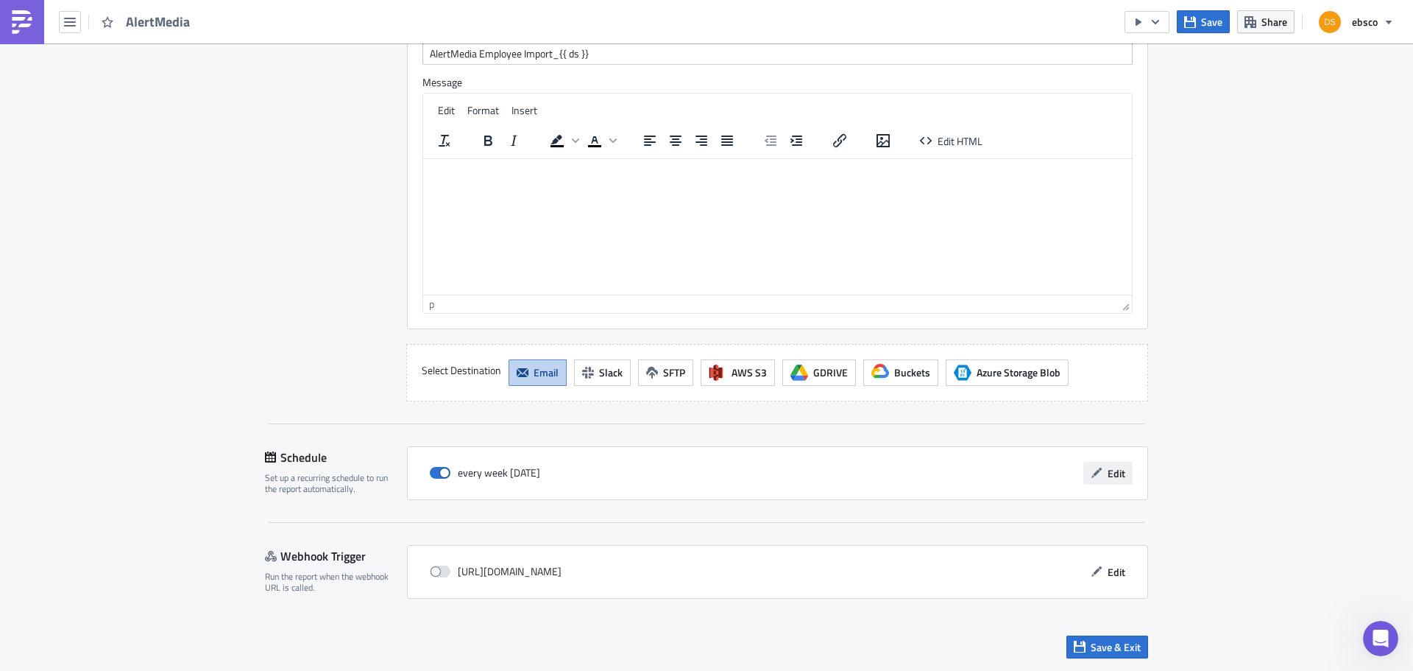
click at [1115, 476] on span "Edit" at bounding box center [1117, 472] width 18 height 15
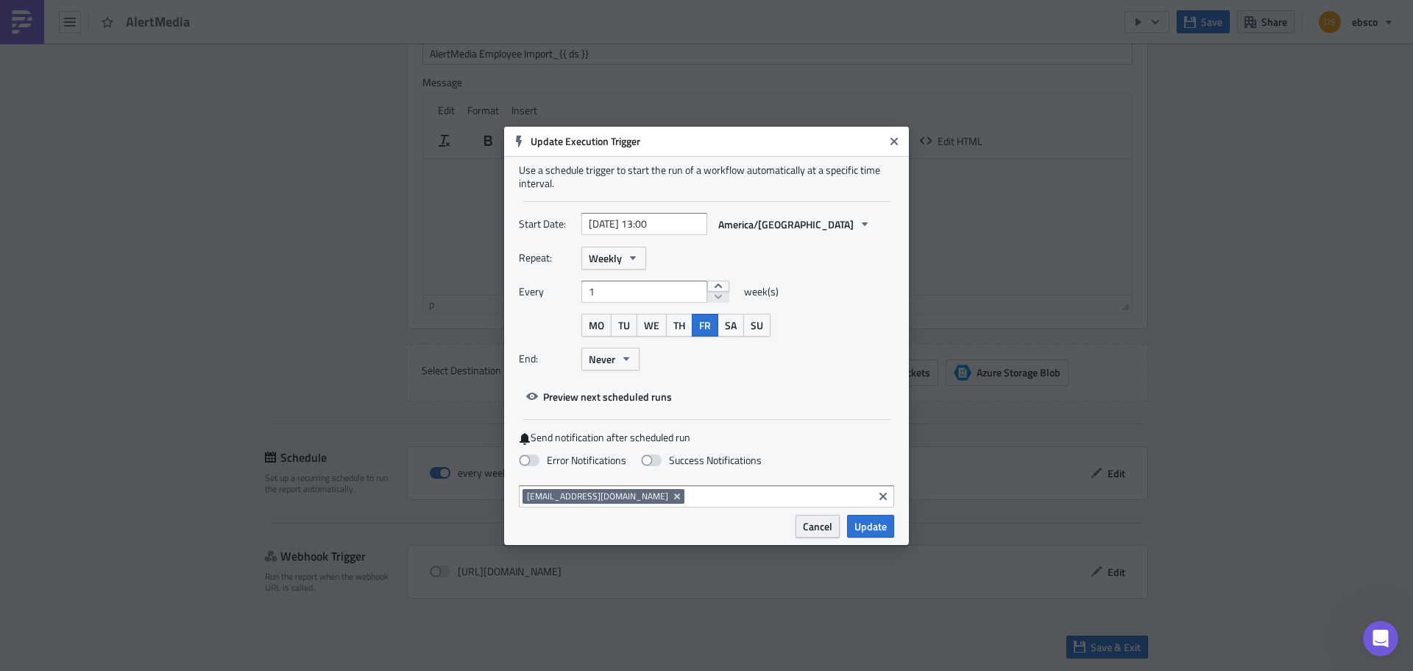
click at [822, 531] on span "Cancel" at bounding box center [817, 525] width 29 height 15
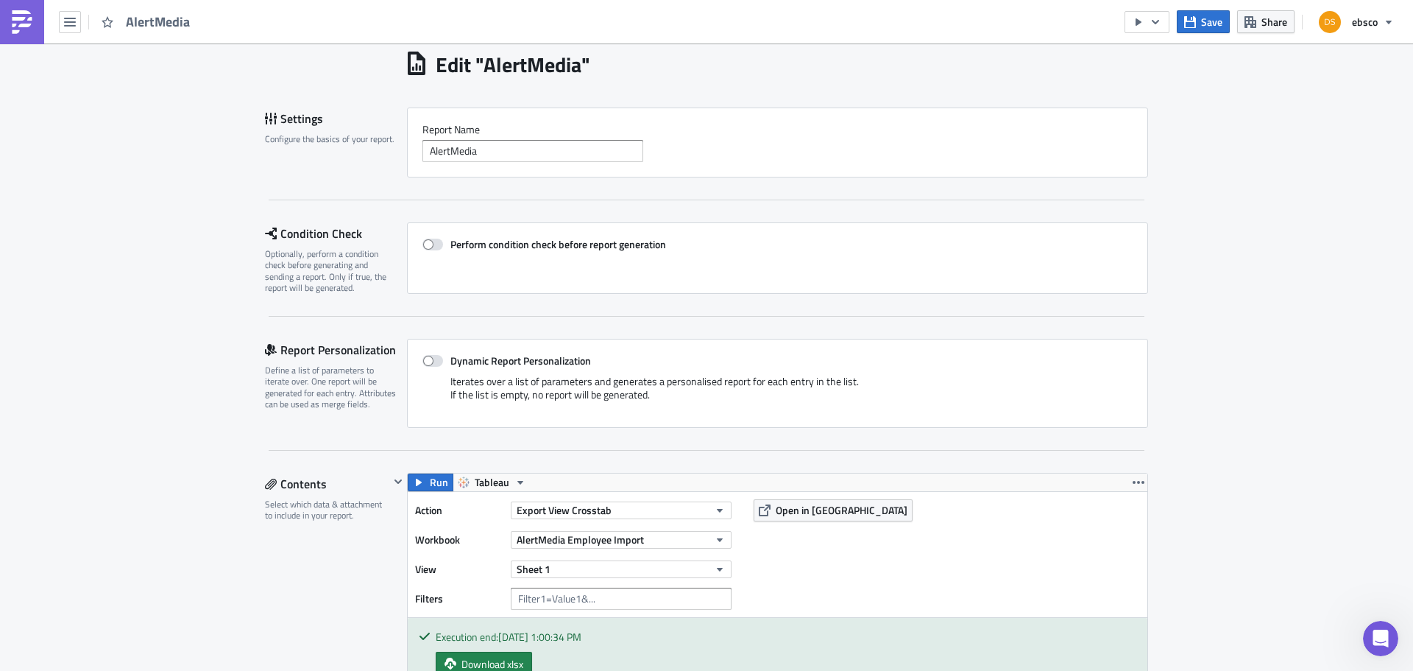
scroll to position [74, 0]
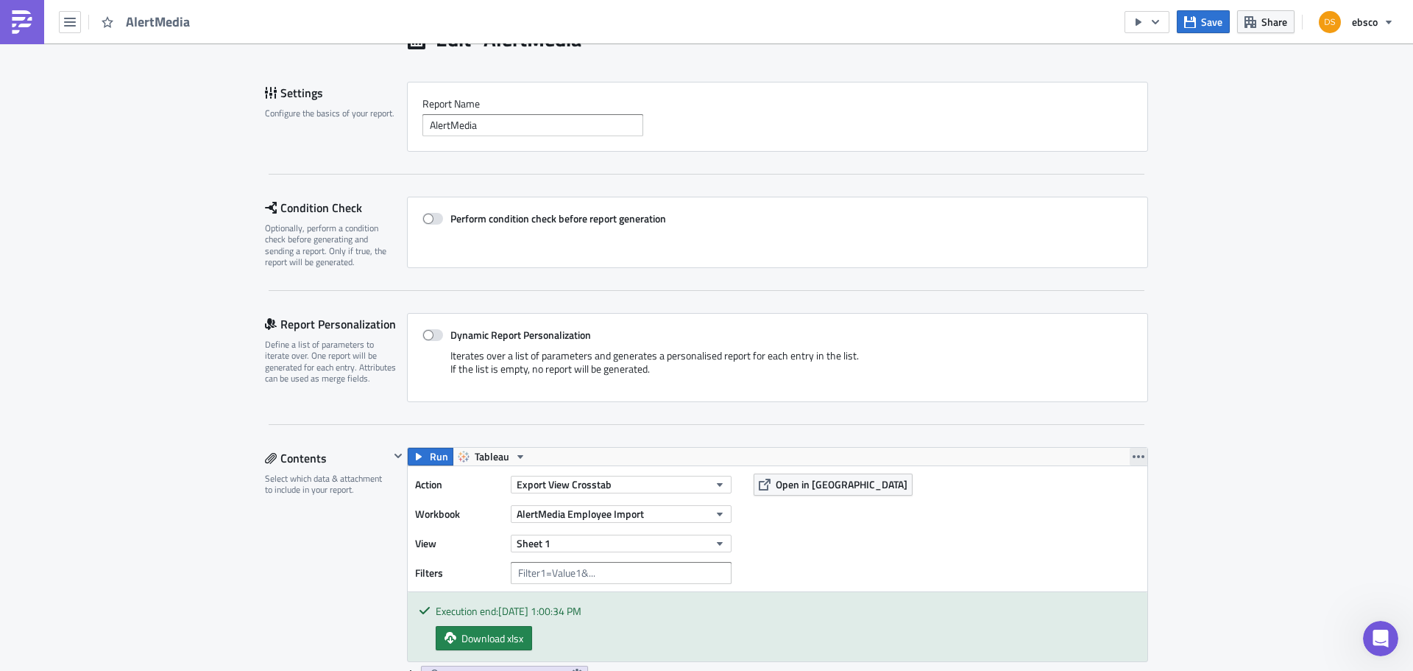
click at [1134, 453] on icon "button" at bounding box center [1139, 457] width 12 height 12
click at [68, 24] on icon "button" at bounding box center [70, 22] width 12 height 12
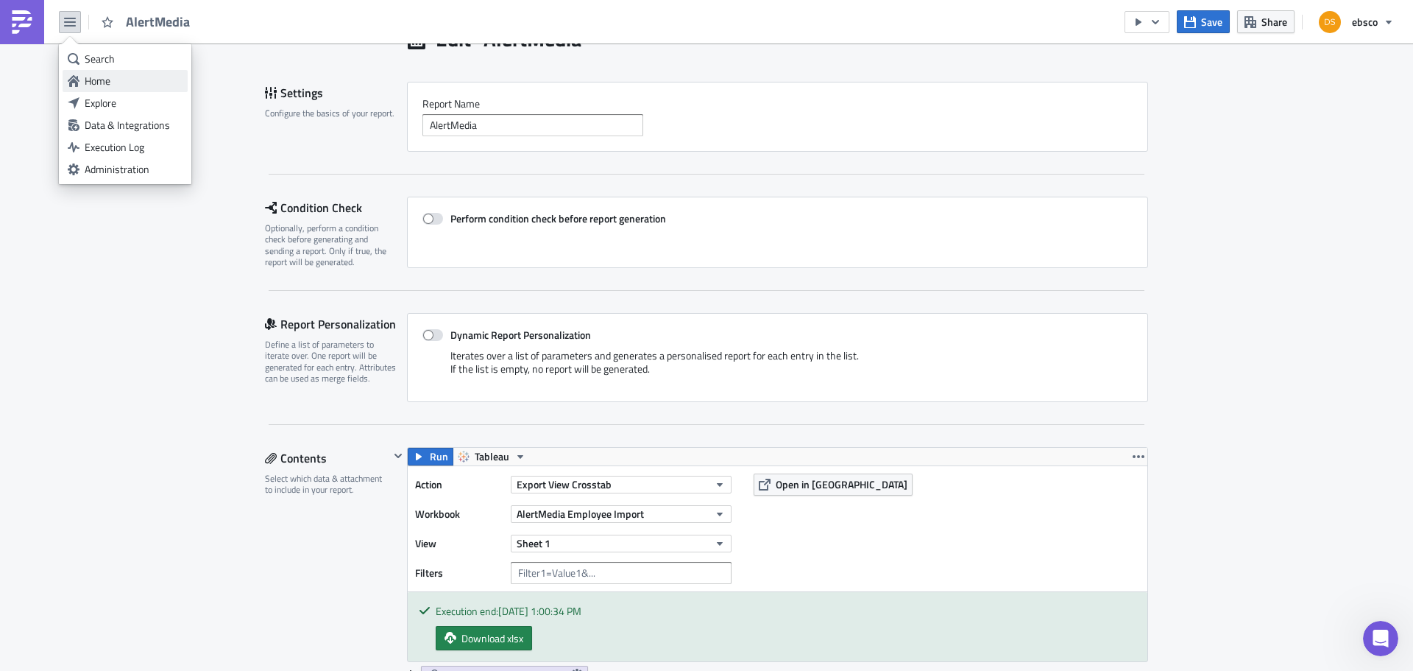
click at [92, 74] on div "Home" at bounding box center [134, 81] width 98 height 15
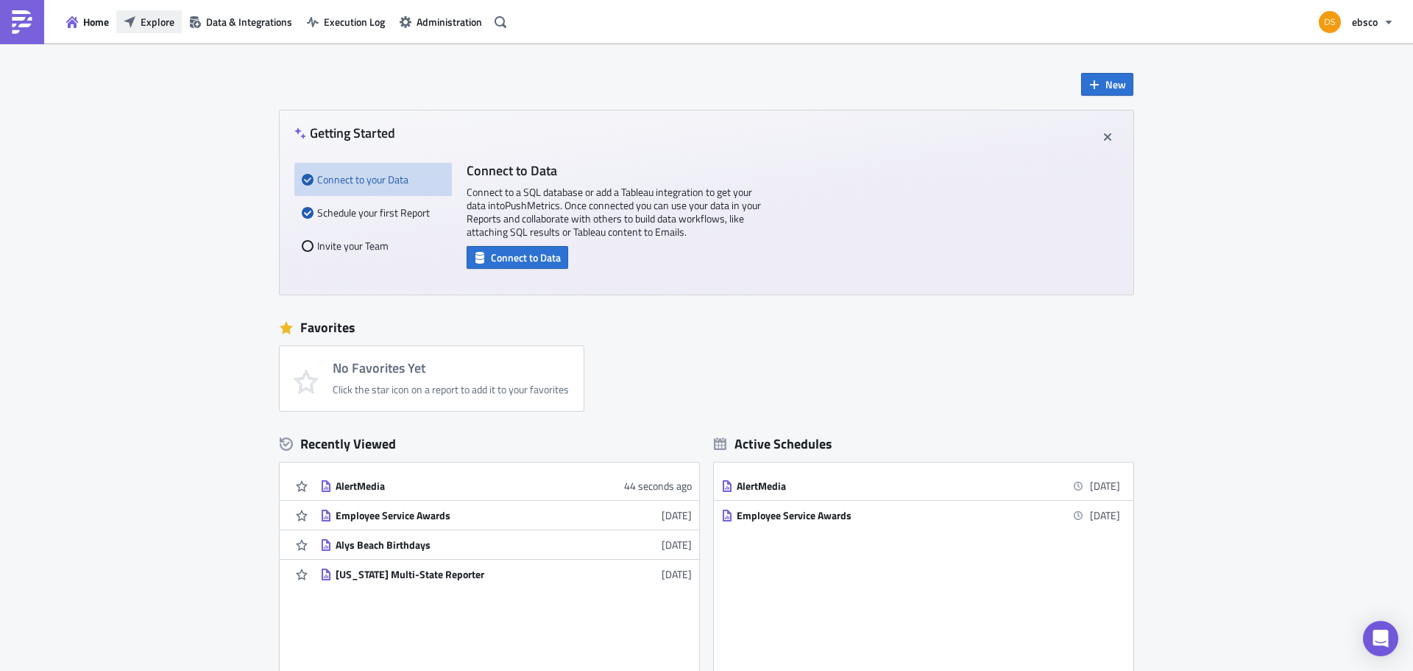
click at [159, 28] on span "Explore" at bounding box center [158, 21] width 34 height 15
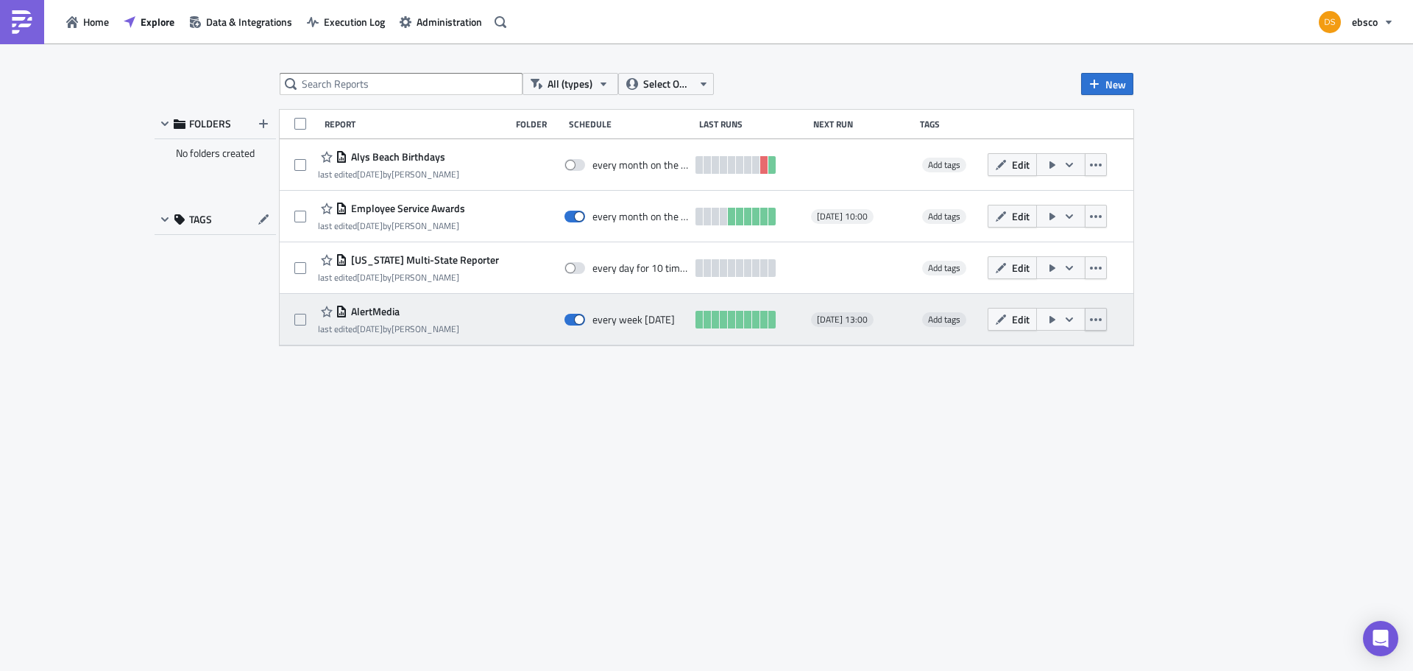
click at [1094, 320] on icon "button" at bounding box center [1096, 320] width 12 height 12
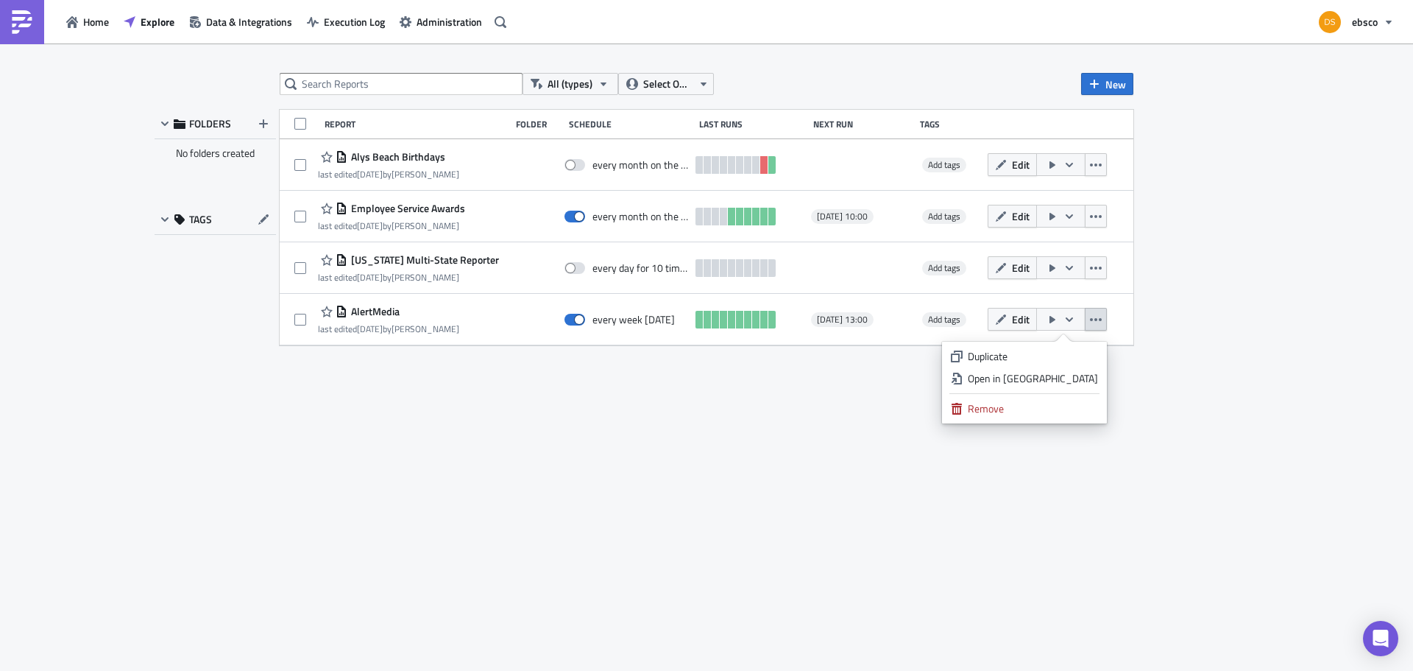
click at [866, 409] on div "All (types) Select Owner New FOLDERS No folders created TAGS Report Folder Sche…" at bounding box center [706, 358] width 883 height 571
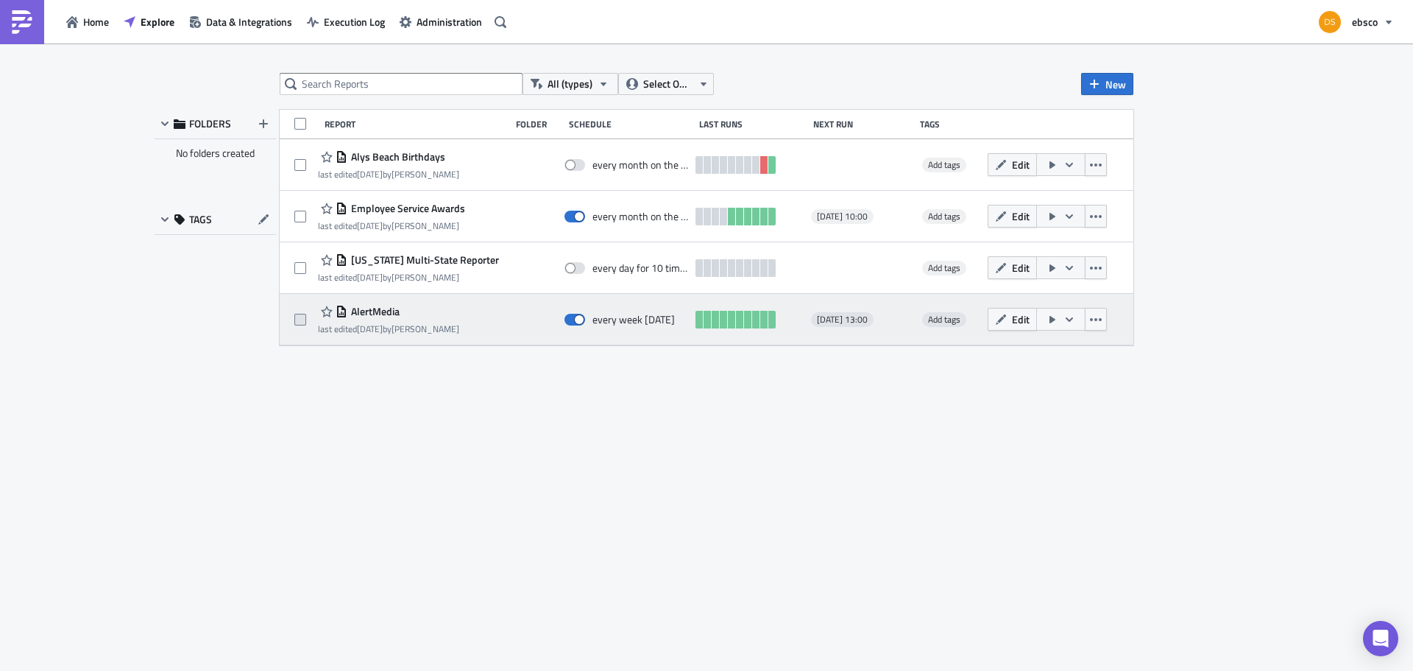
click at [303, 319] on span at bounding box center [300, 320] width 12 height 12
click at [303, 319] on input "checkbox" at bounding box center [302, 320] width 10 height 10
checkbox input "true"
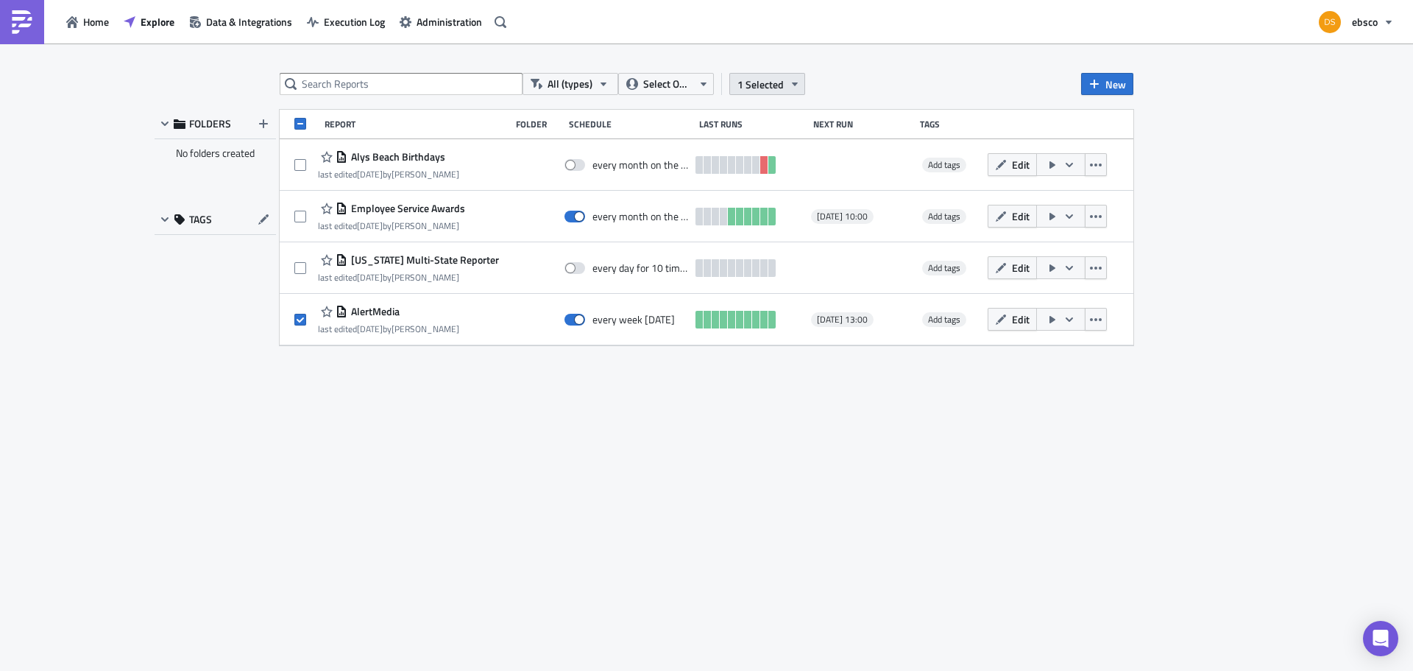
click at [794, 82] on icon "button" at bounding box center [795, 84] width 6 height 4
click at [855, 77] on div "All (types) Select Owner 1 Selected New" at bounding box center [707, 84] width 854 height 22
click at [701, 81] on icon "button" at bounding box center [704, 84] width 12 height 12
click at [877, 72] on div "All (types) Select Owner 1 Selected New FOLDERS No folders created TAGS Report …" at bounding box center [706, 357] width 1413 height 629
click at [603, 86] on icon "button" at bounding box center [604, 84] width 12 height 12
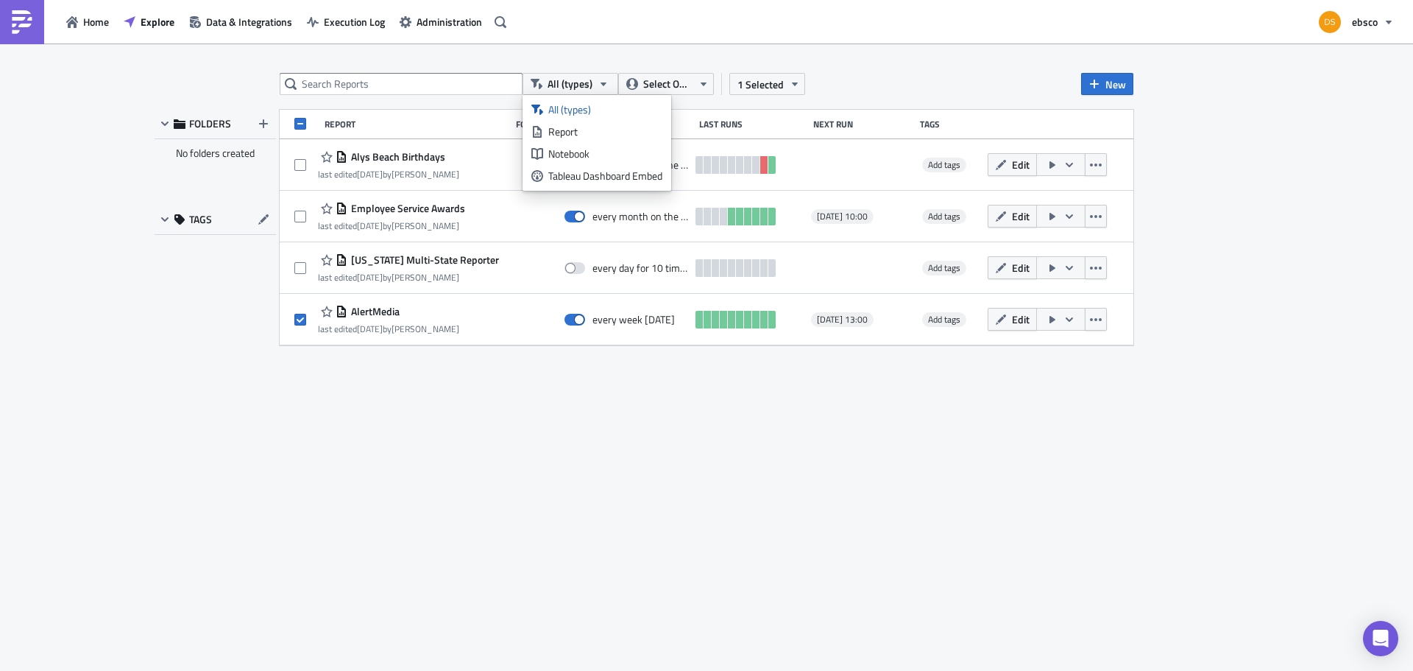
click at [861, 83] on div "All (types) Select Owner 1 Selected New" at bounding box center [707, 84] width 854 height 22
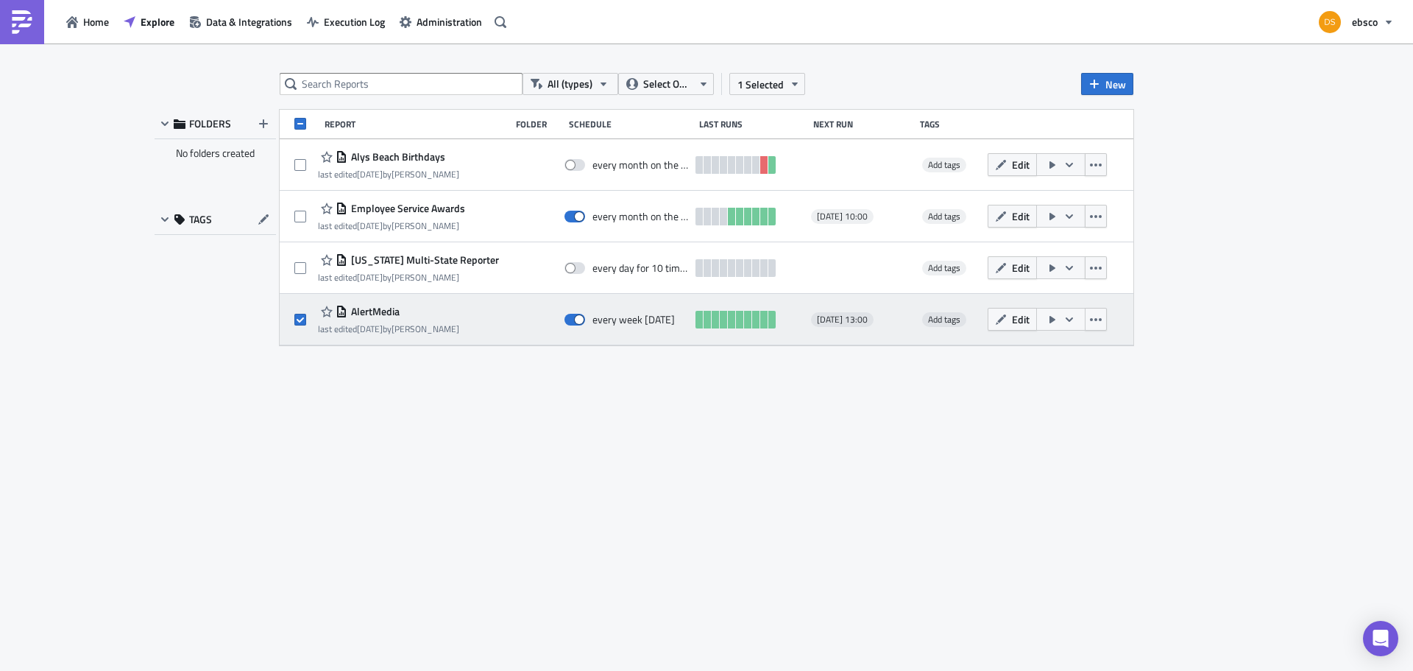
click at [1068, 322] on icon "button" at bounding box center [1070, 320] width 12 height 12
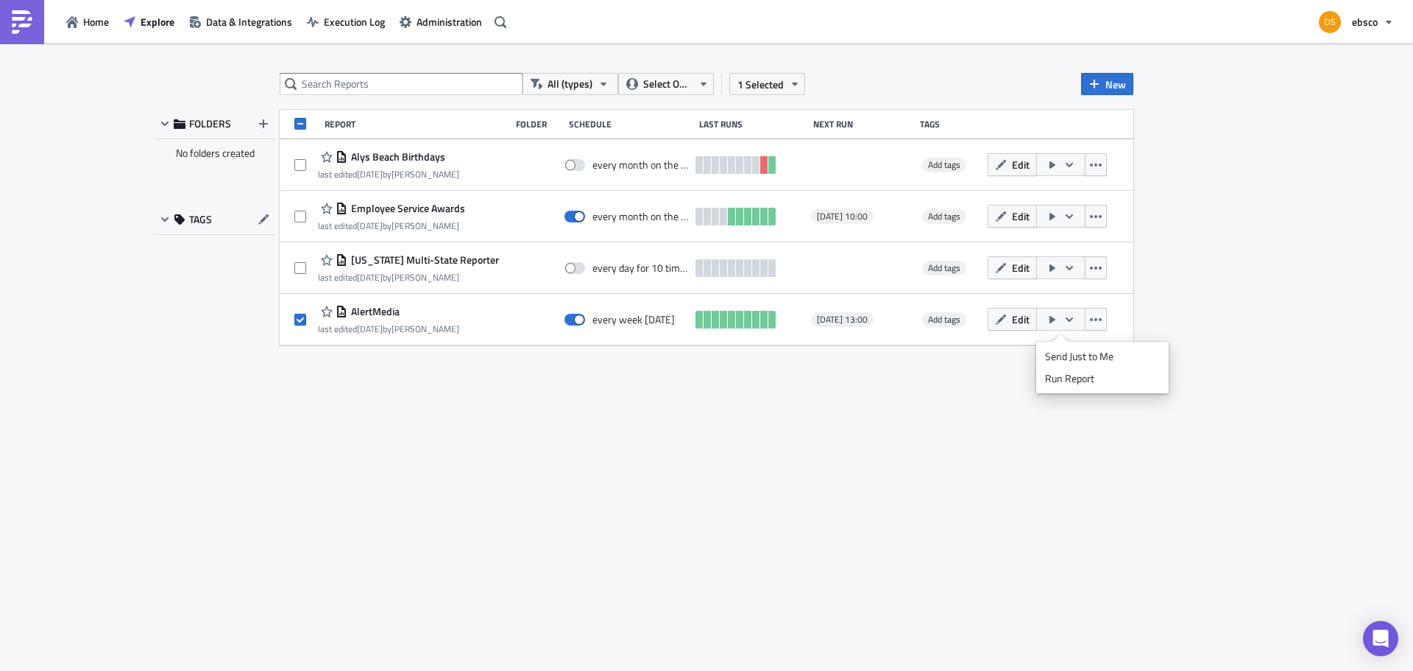
click at [1015, 380] on div "All (types) Select Owner 1 Selected New FOLDERS No folders created TAGS Report …" at bounding box center [706, 358] width 883 height 571
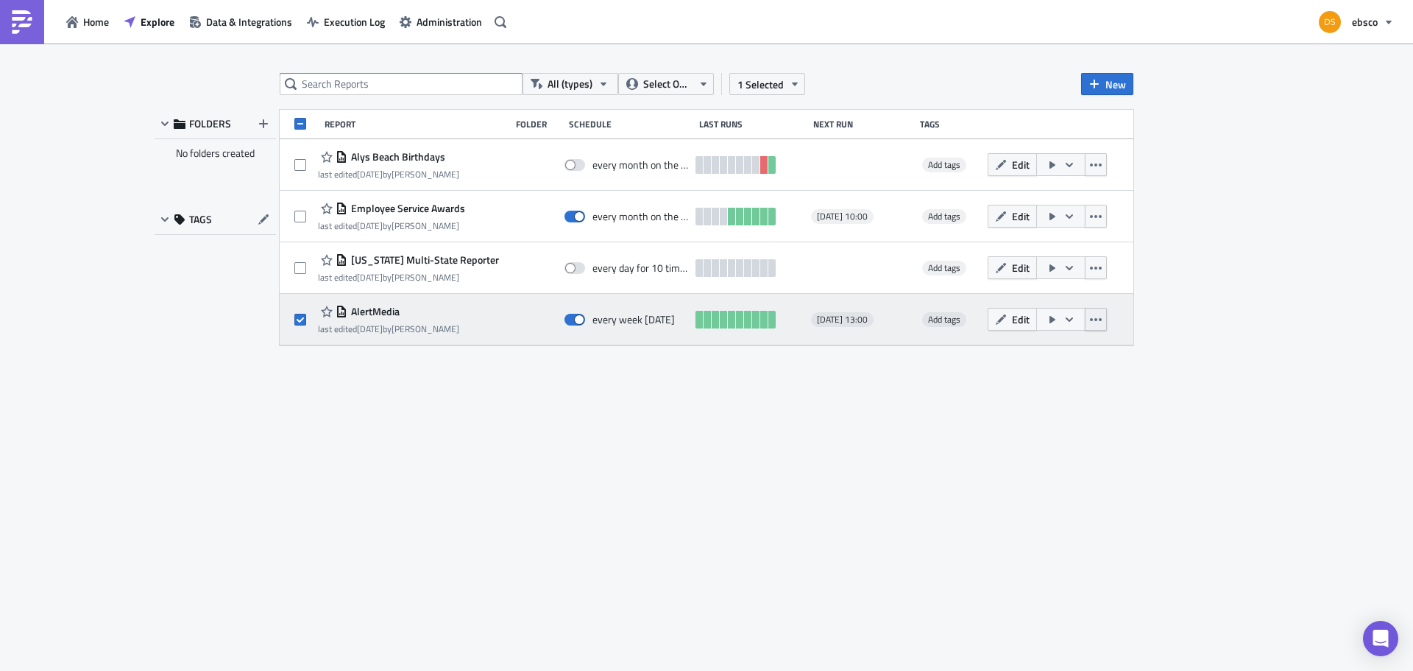
click at [1099, 310] on button "button" at bounding box center [1096, 319] width 22 height 23
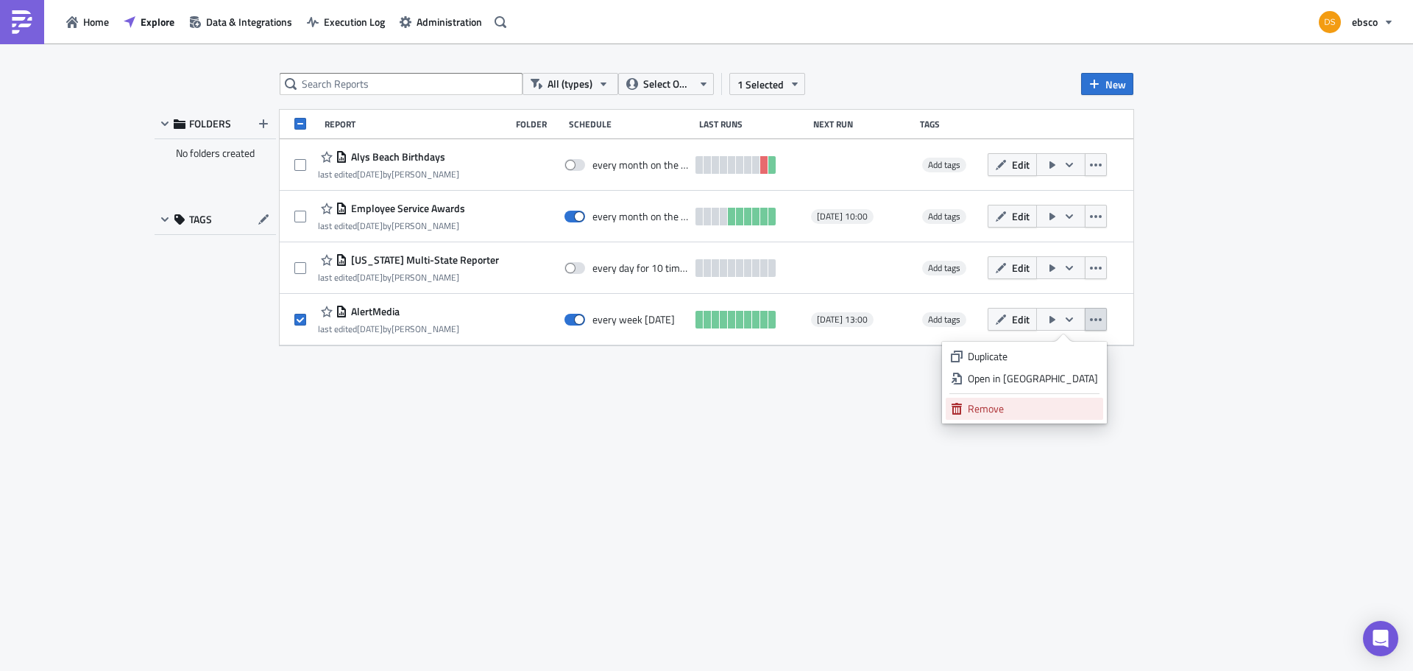
click at [1032, 405] on div "Remove" at bounding box center [1033, 408] width 130 height 15
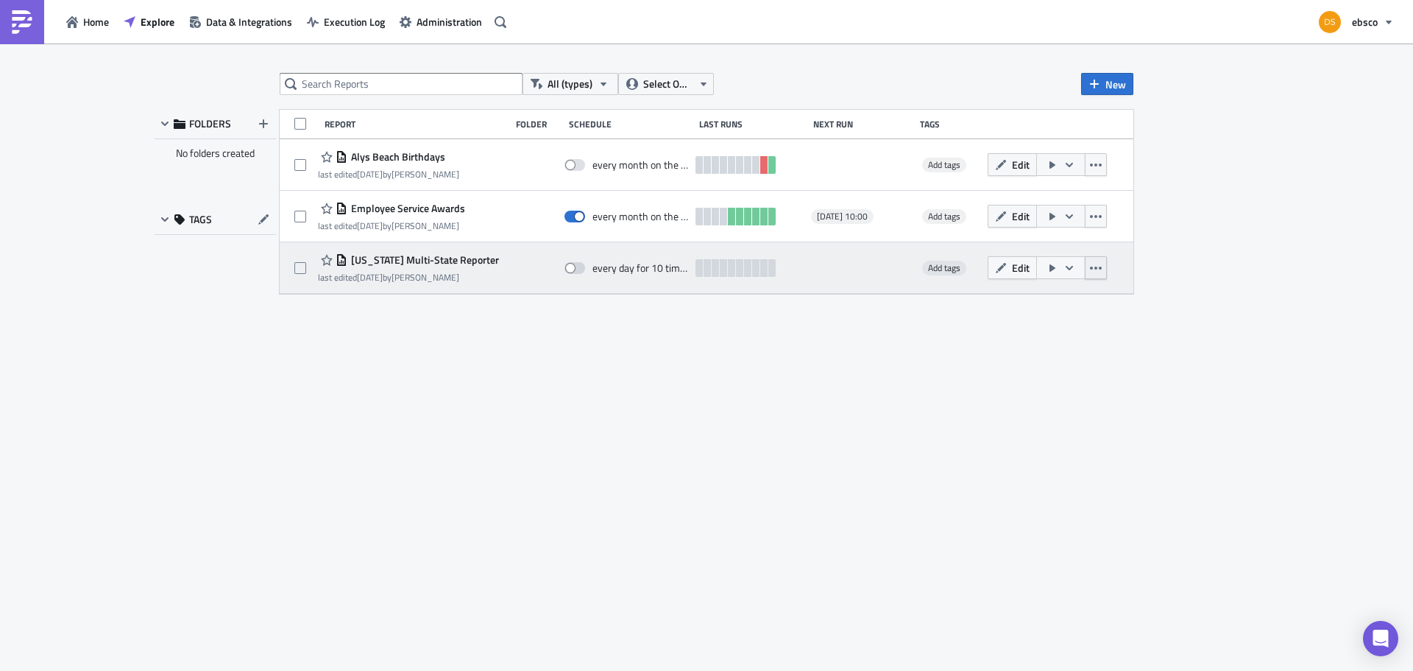
click at [1097, 269] on icon "button" at bounding box center [1096, 268] width 12 height 12
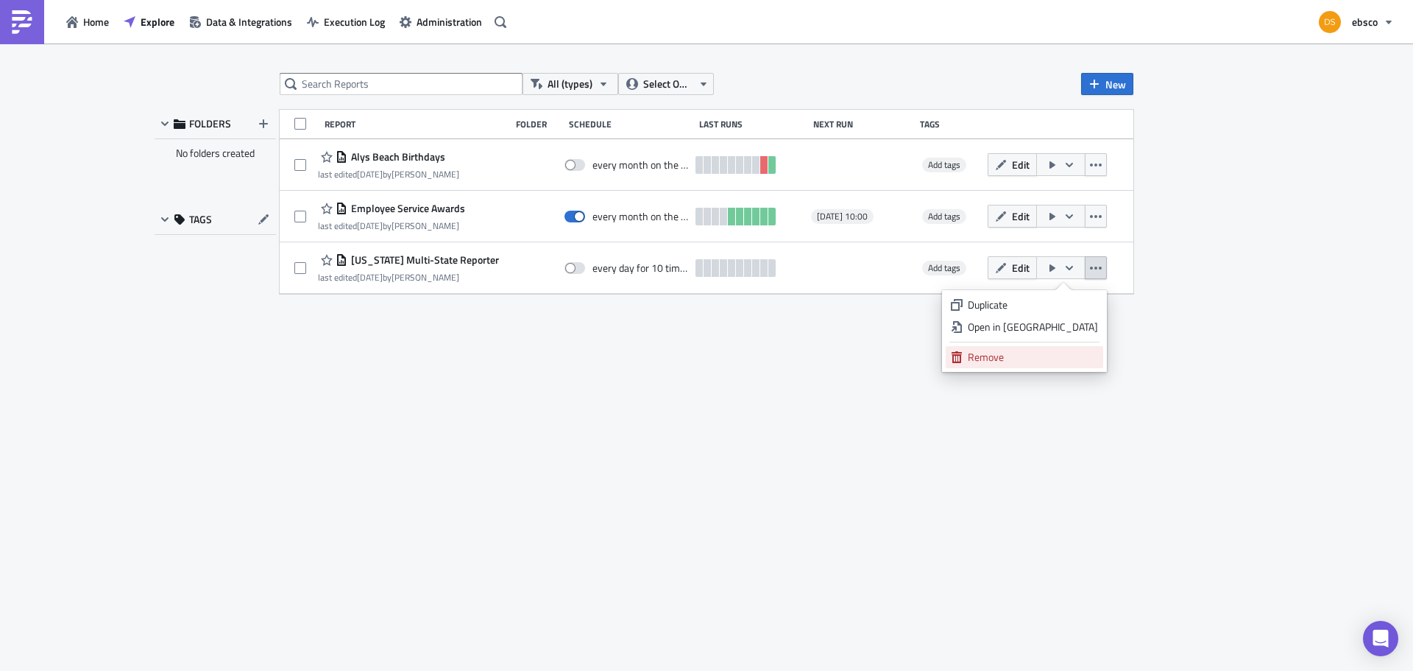
click at [1039, 356] on div "Remove" at bounding box center [1033, 357] width 130 height 15
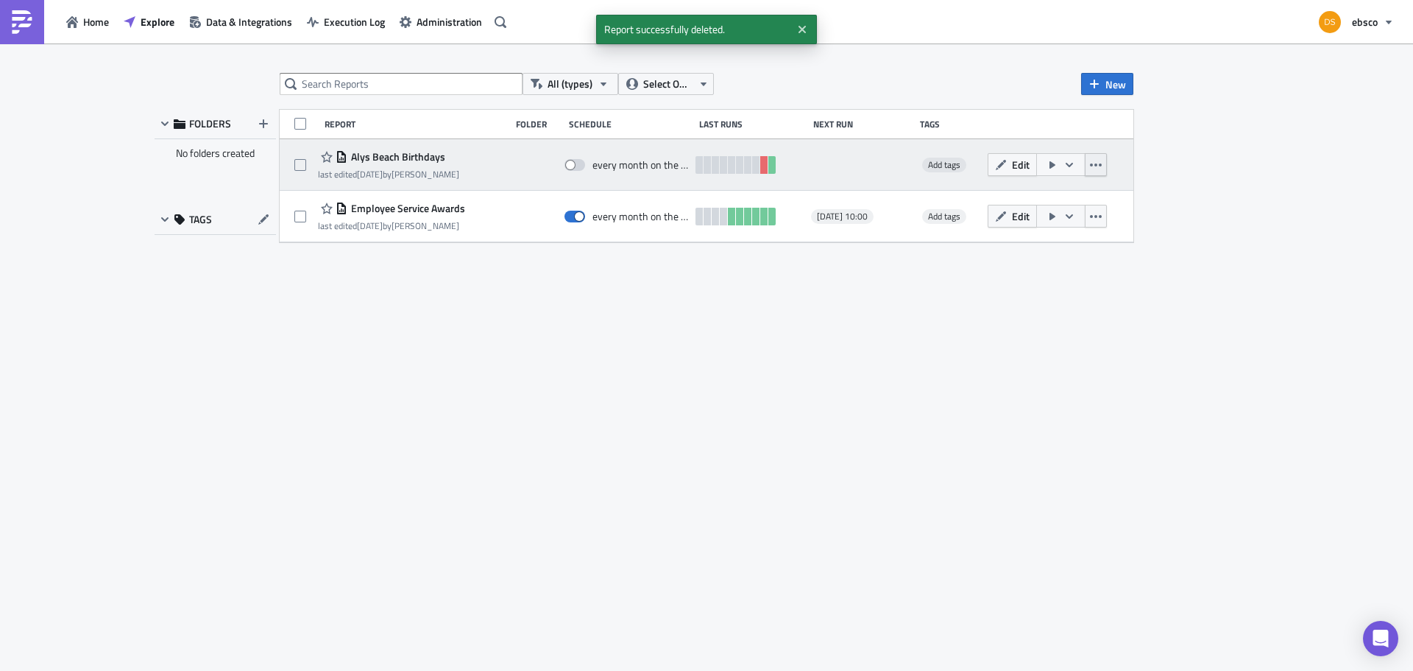
click at [1100, 166] on icon "button" at bounding box center [1096, 165] width 12 height 12
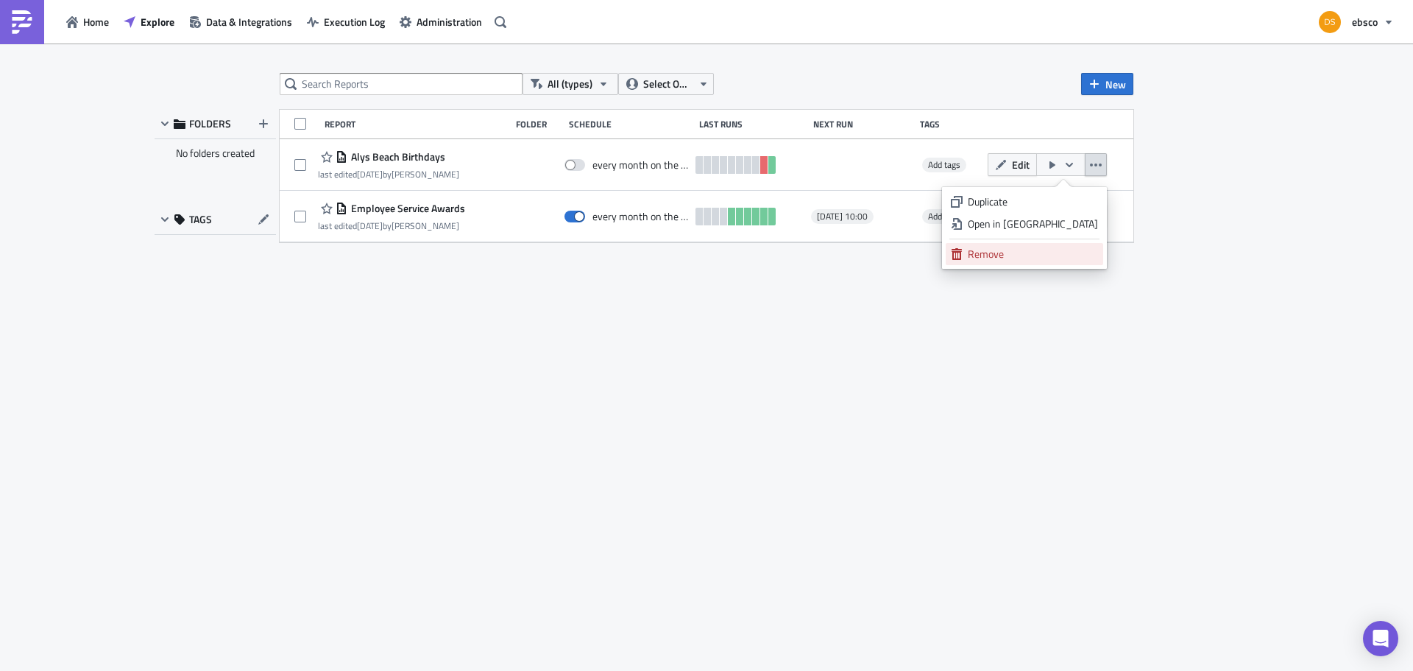
click at [1035, 262] on link "Remove" at bounding box center [1025, 254] width 158 height 22
